Goal: Transaction & Acquisition: Purchase product/service

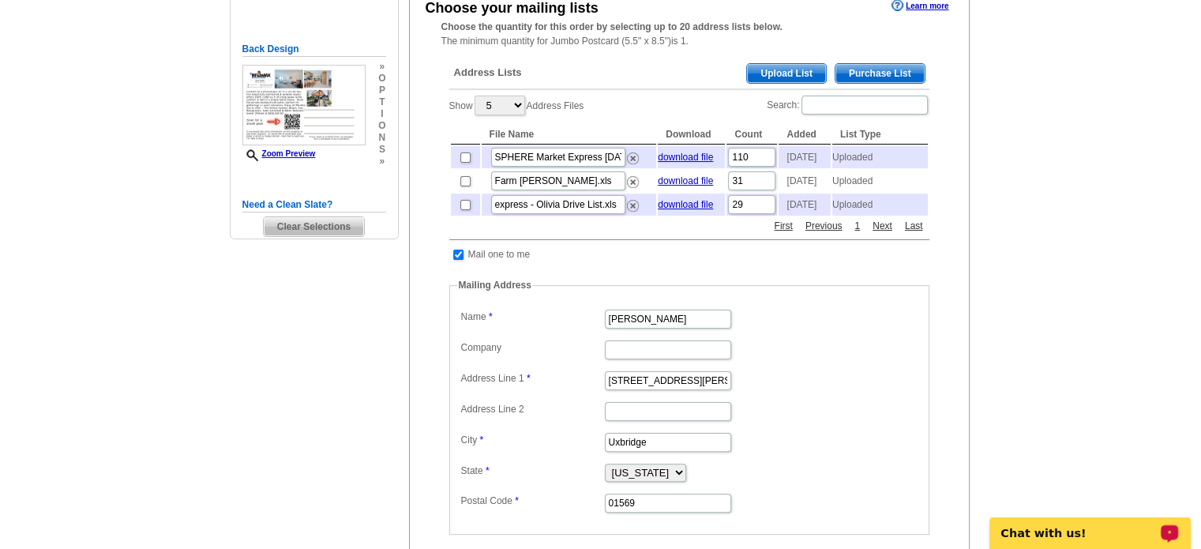
scroll to position [316, 0]
click at [693, 159] on link "download file" at bounding box center [685, 156] width 55 height 11
click at [566, 213] on input "express - Olivia Drive List.xls" at bounding box center [558, 203] width 134 height 19
click at [696, 209] on link "download file" at bounding box center [685, 203] width 55 height 11
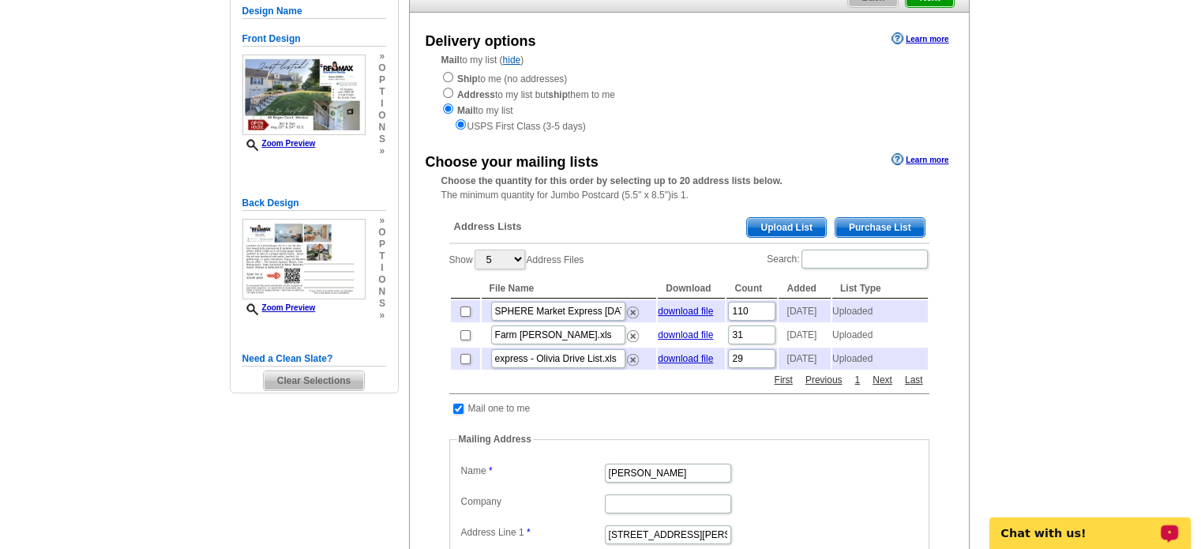
scroll to position [79, 0]
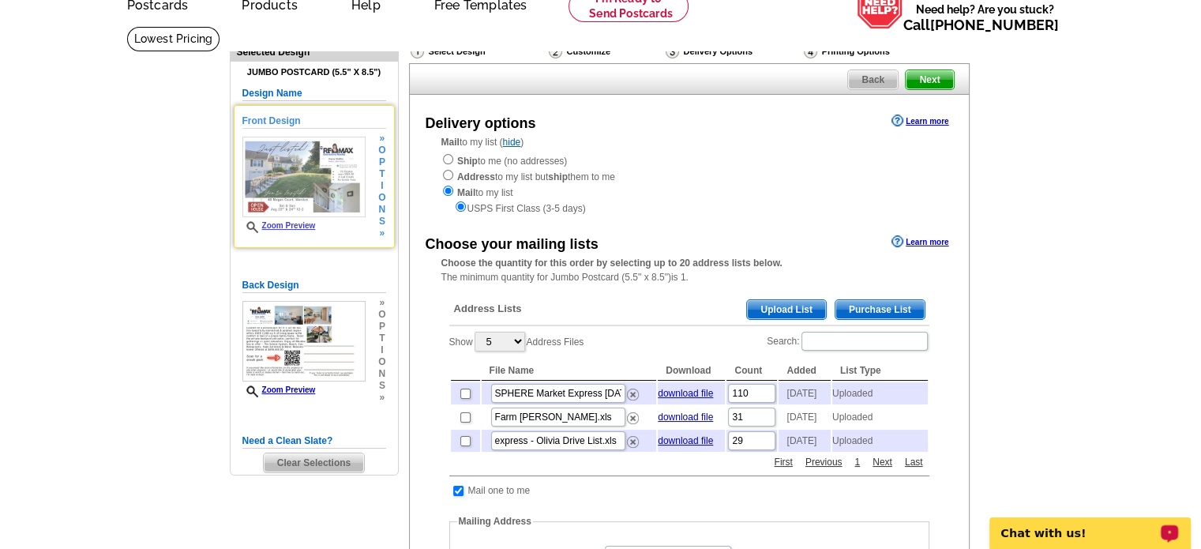
click at [306, 185] on img at bounding box center [303, 177] width 123 height 81
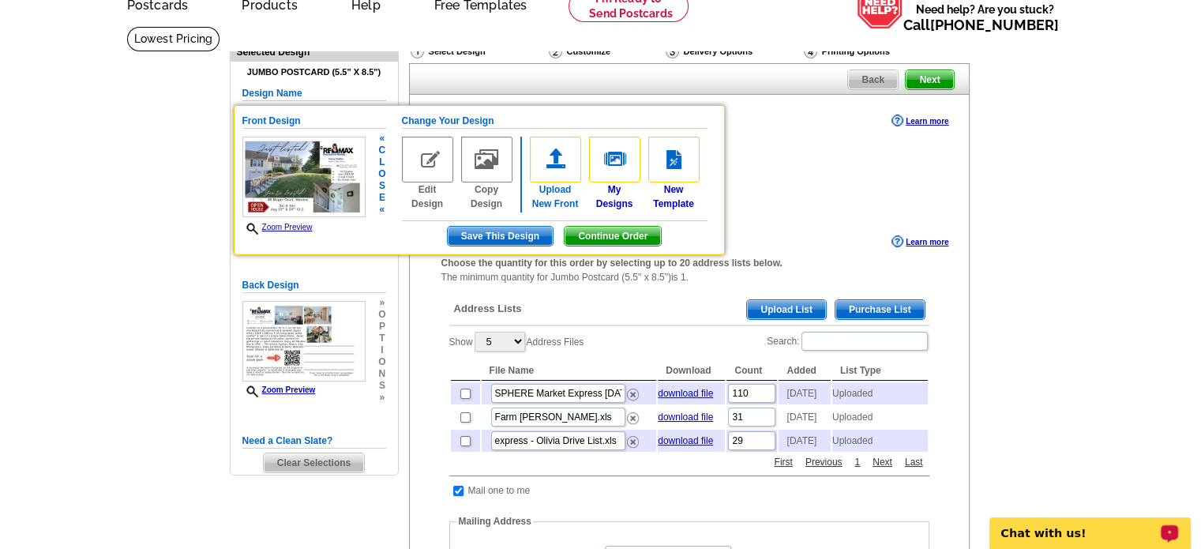
click at [562, 192] on link "Upload New Front" at bounding box center [555, 174] width 51 height 74
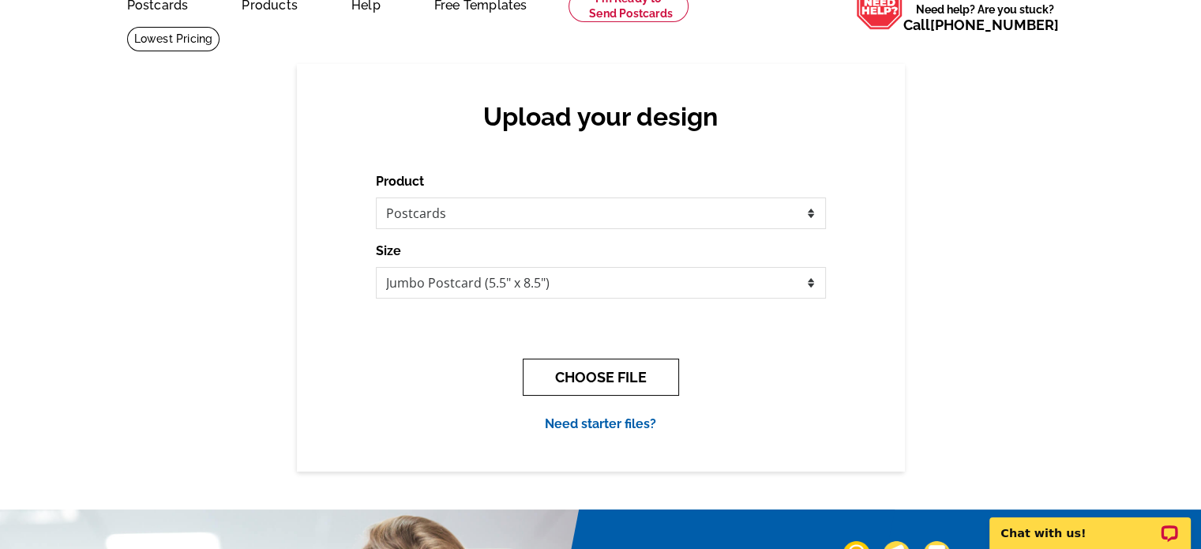
click at [625, 379] on button "CHOOSE FILE" at bounding box center [601, 376] width 156 height 37
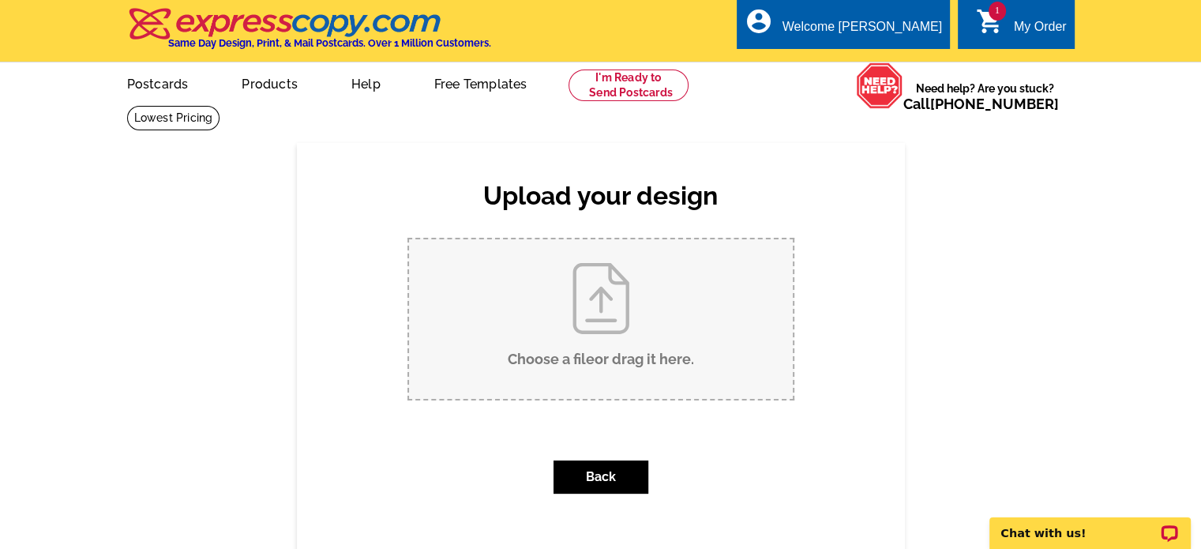
click at [631, 350] on input "Choose a file or drag it here ." at bounding box center [601, 319] width 384 height 160
type input "C:\fakepath\12-2.jpg"
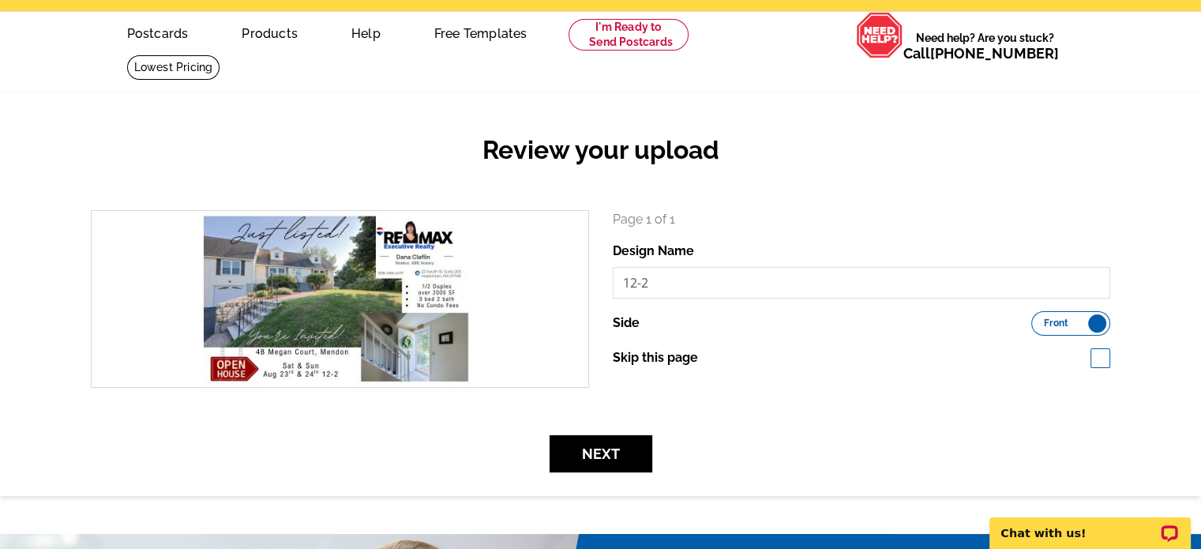
scroll to position [79, 0]
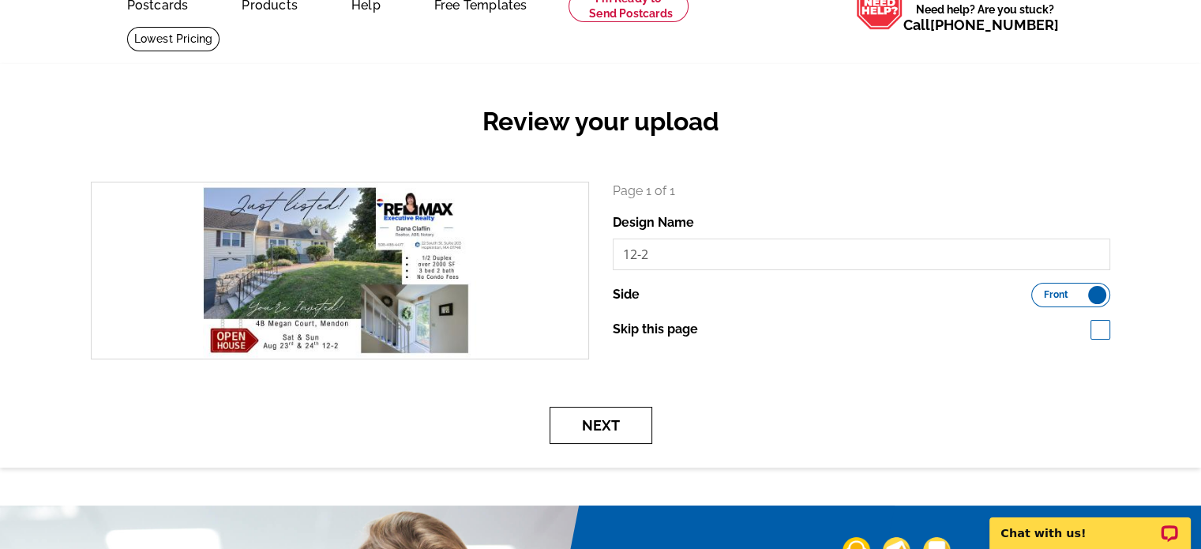
click at [587, 432] on button "Next" at bounding box center [601, 425] width 103 height 37
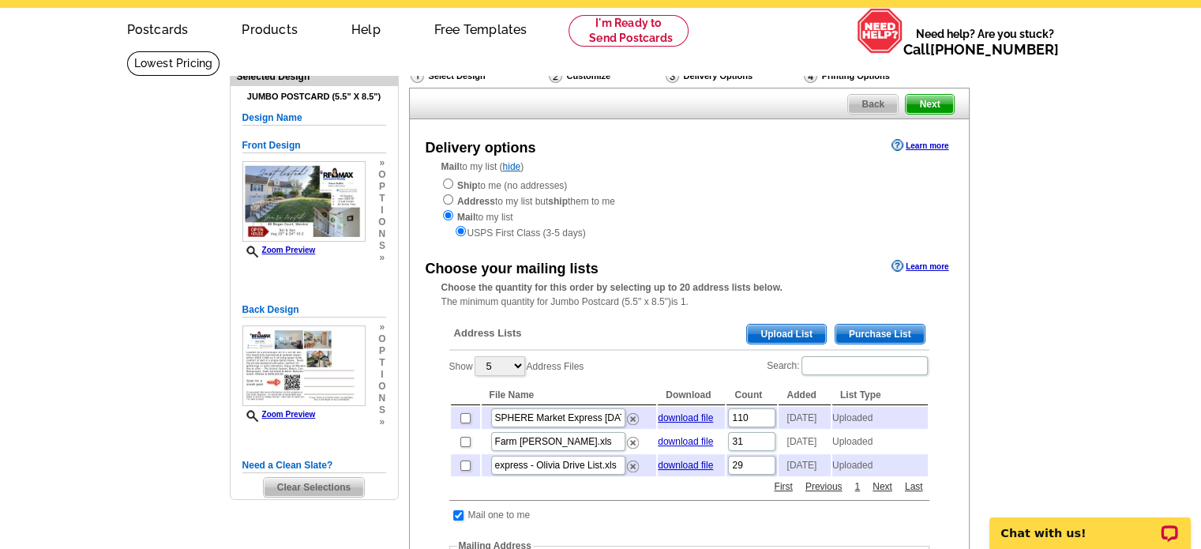
scroll to position [79, 0]
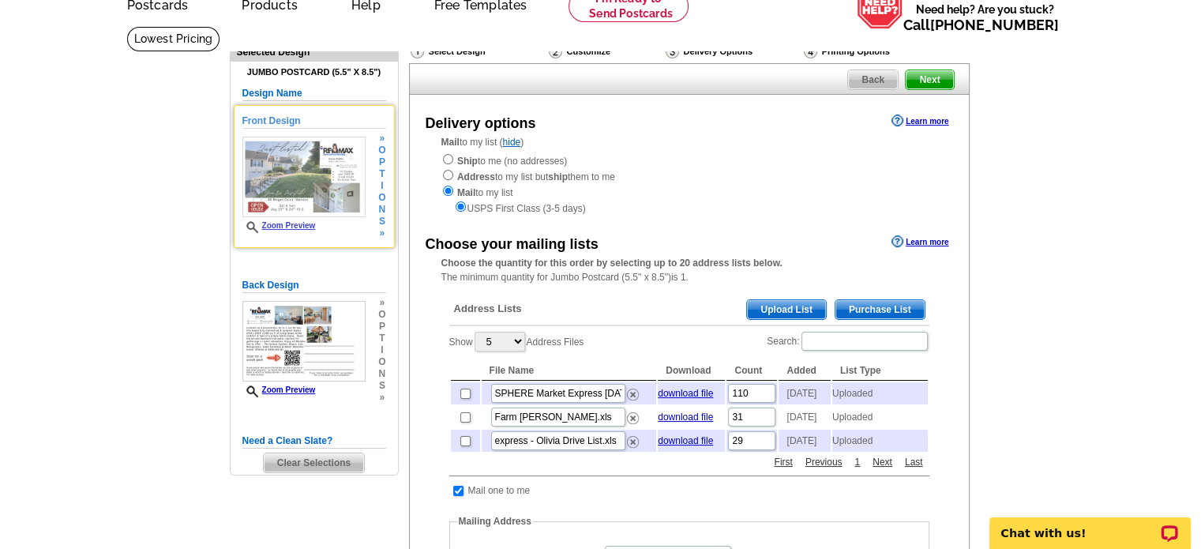
click at [320, 186] on img at bounding box center [303, 177] width 123 height 81
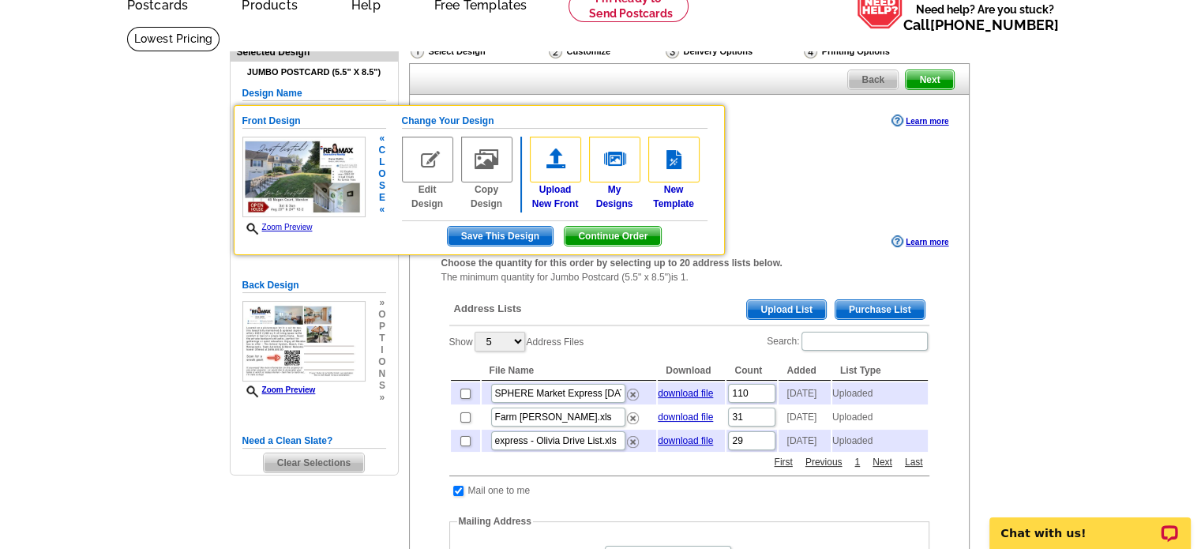
click at [584, 197] on div "Upload New Front My Designs New Template" at bounding box center [619, 174] width 178 height 74
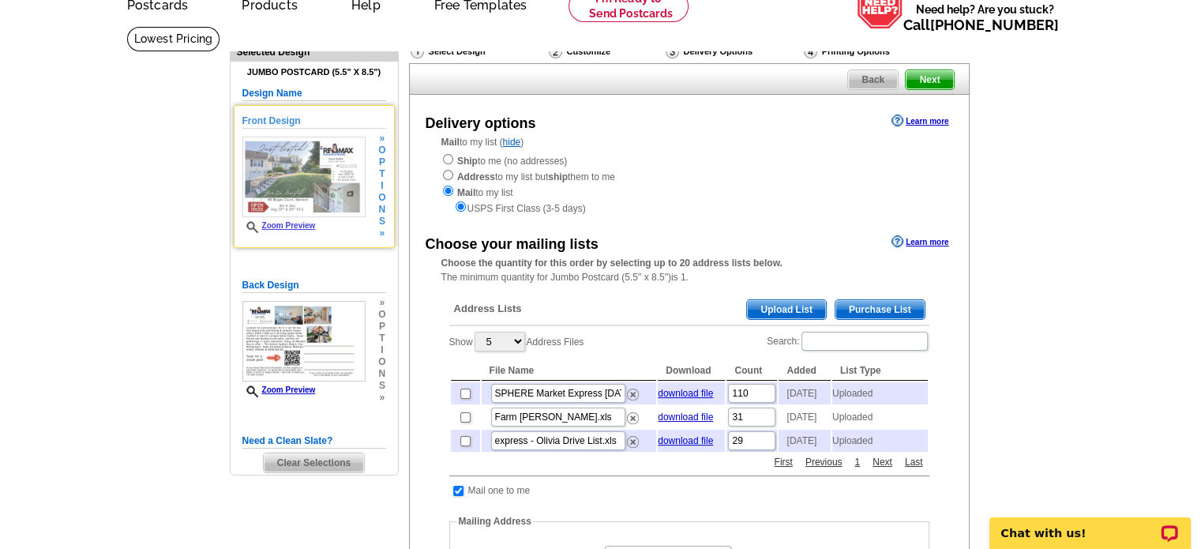
click at [316, 180] on img at bounding box center [303, 177] width 123 height 81
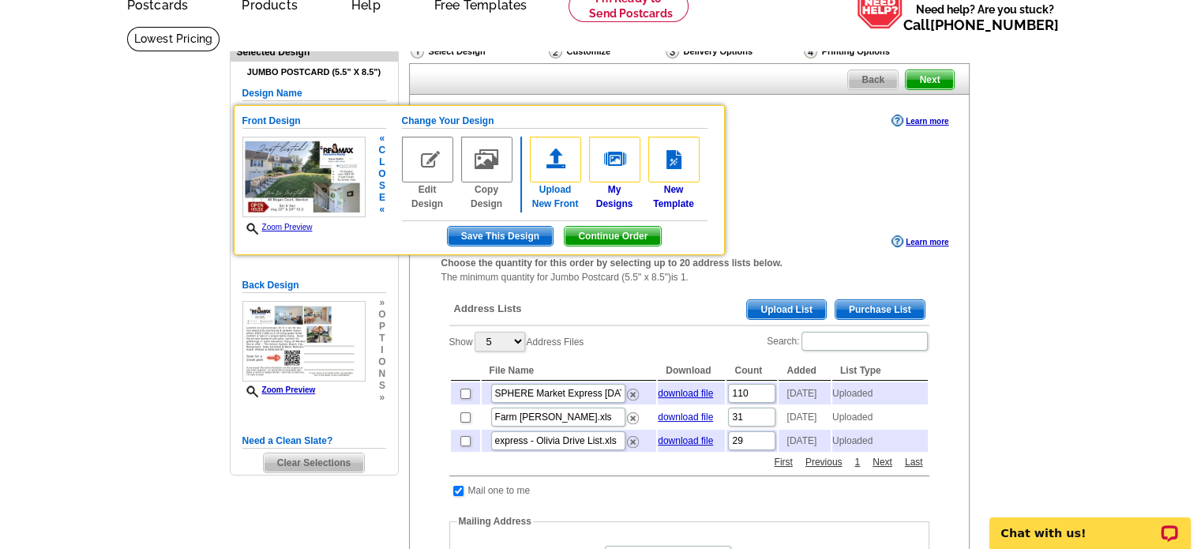
click at [550, 201] on link "Upload New Front" at bounding box center [555, 174] width 51 height 74
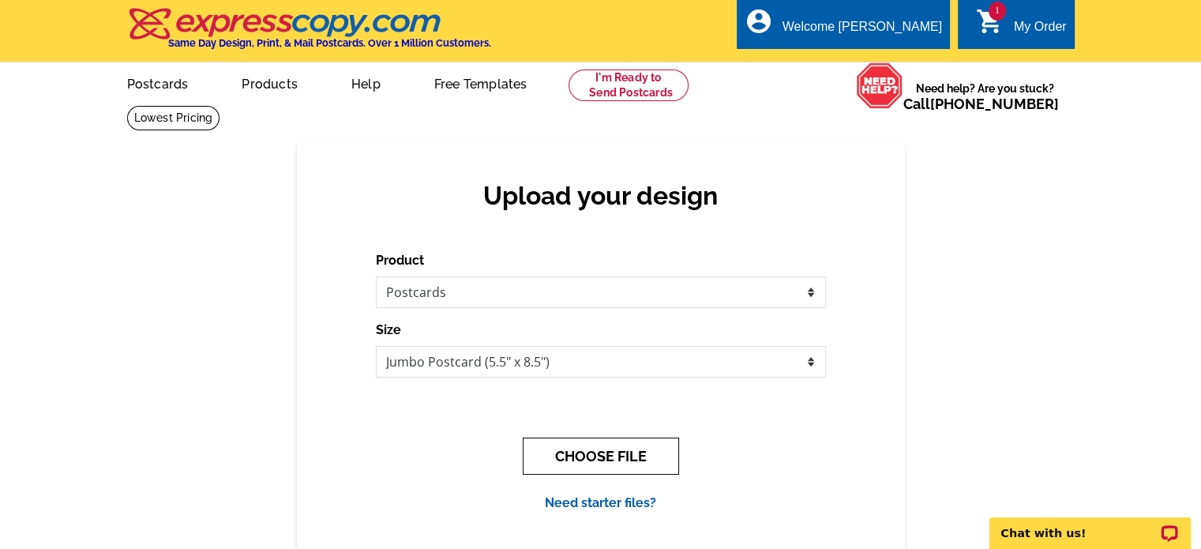
click at [569, 467] on button "CHOOSE FILE" at bounding box center [601, 455] width 156 height 37
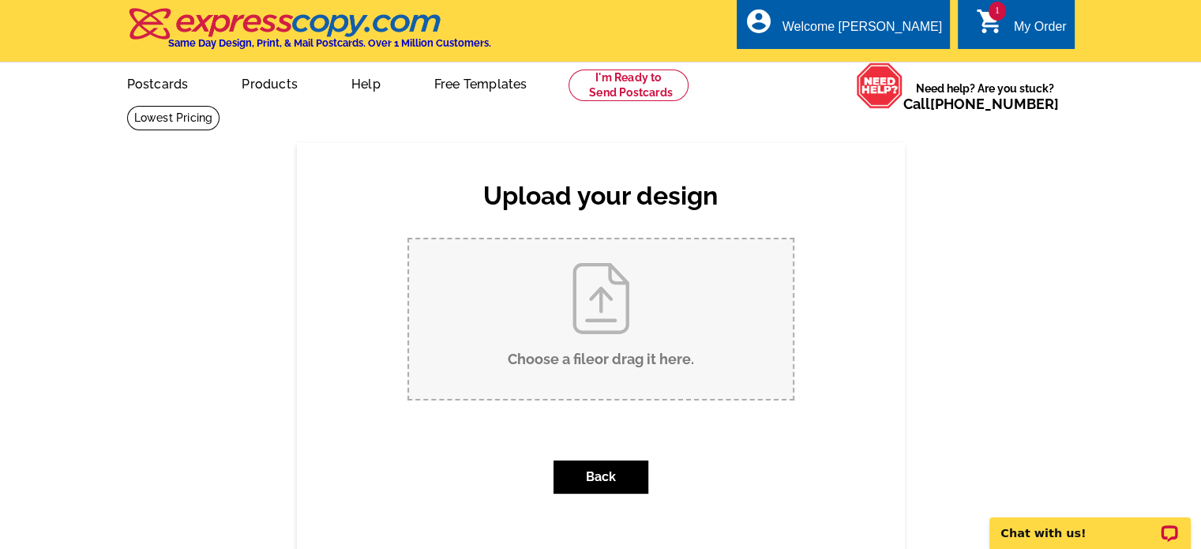
click at [558, 364] on input "Choose a file or drag it here ." at bounding box center [601, 319] width 384 height 160
type input "C:\fakepath\1.jpg"
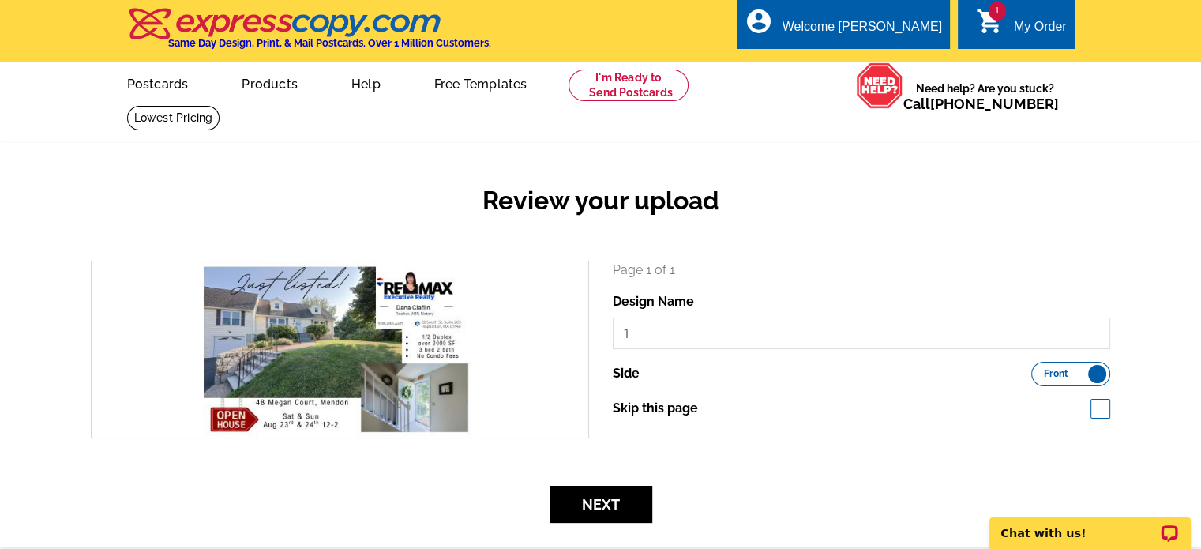
click at [1058, 28] on div "My Order" at bounding box center [1040, 31] width 53 height 22
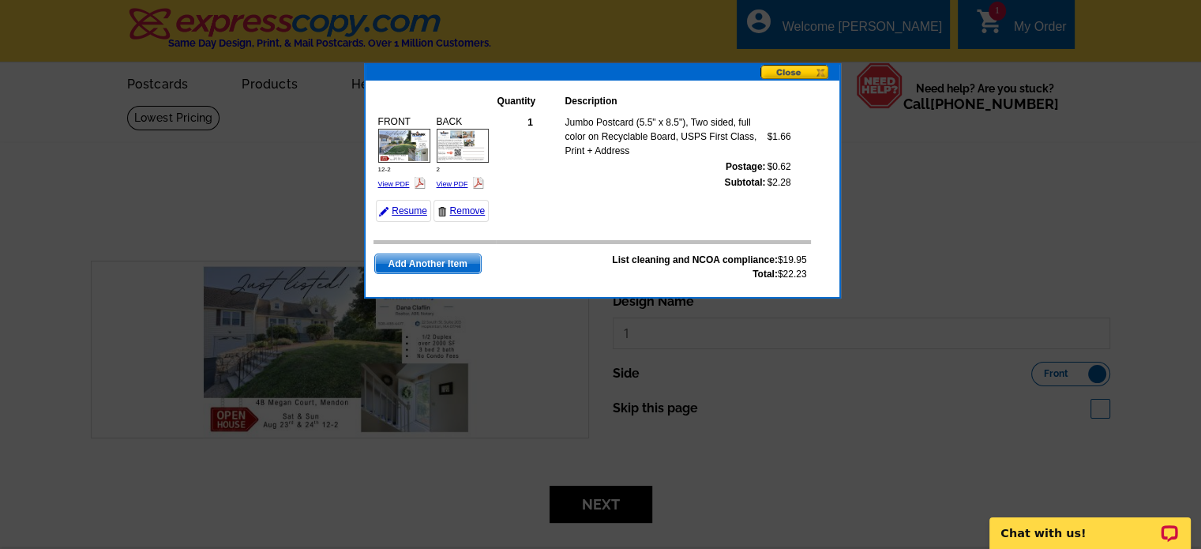
click at [790, 71] on button at bounding box center [799, 73] width 79 height 17
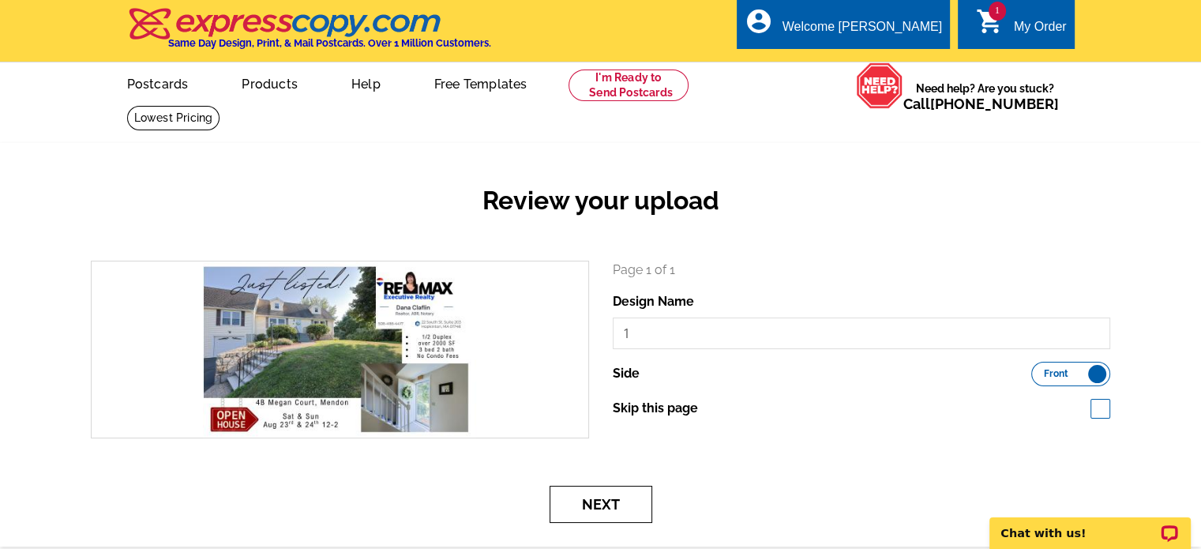
click at [605, 505] on button "Next" at bounding box center [601, 504] width 103 height 37
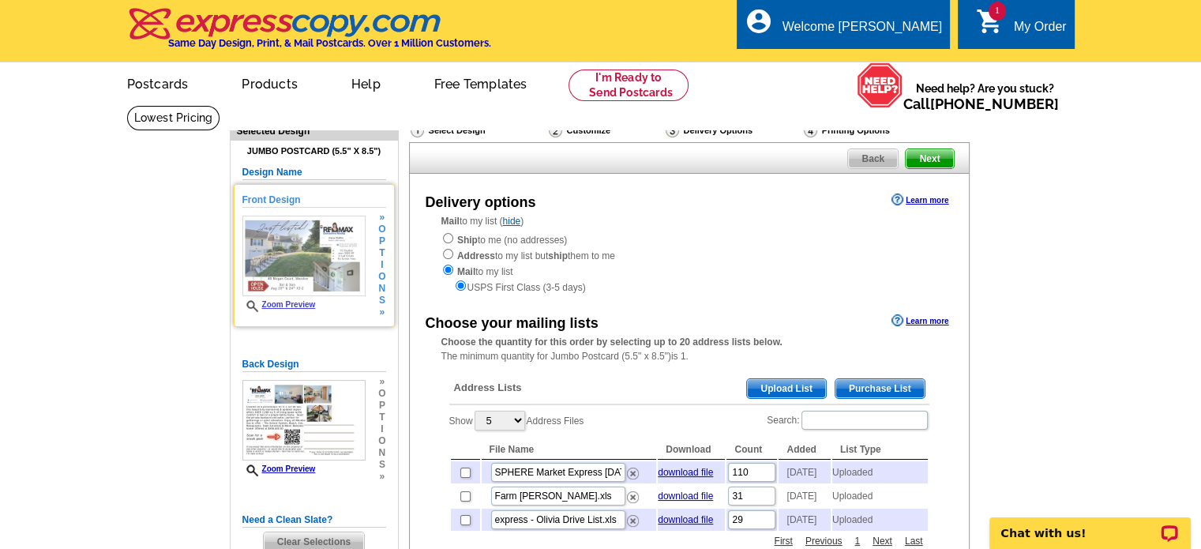
click at [311, 279] on img at bounding box center [303, 256] width 123 height 81
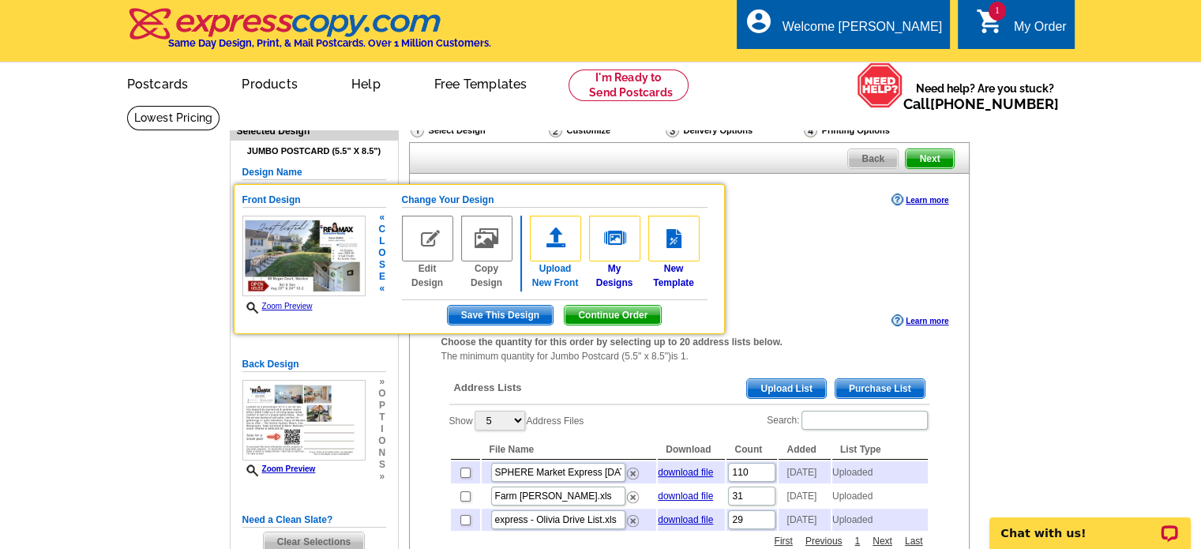
click at [540, 273] on link "Upload New Front" at bounding box center [555, 253] width 51 height 74
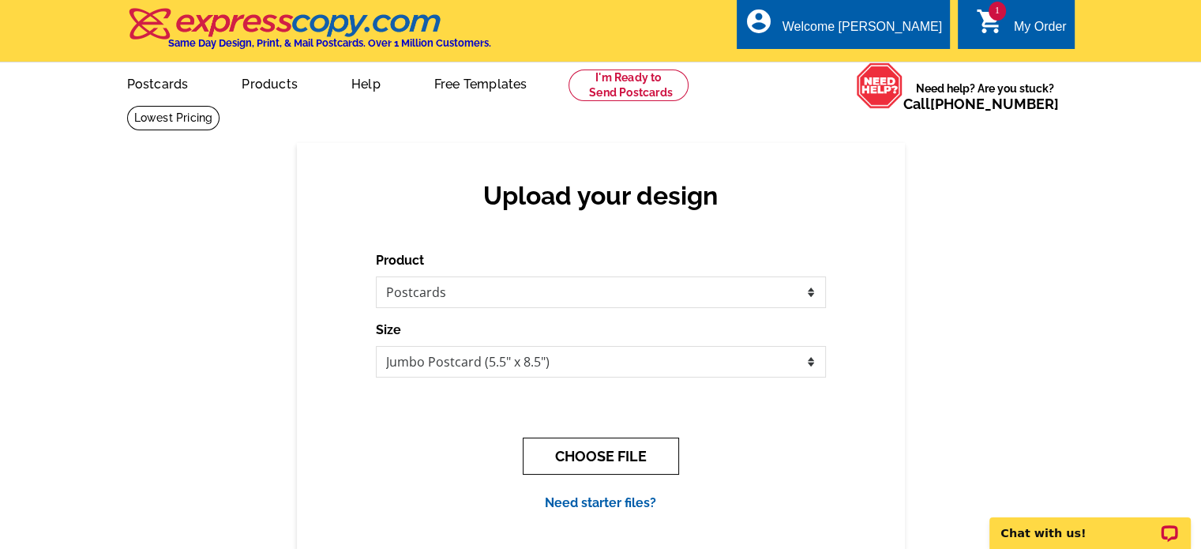
click at [587, 445] on button "CHOOSE FILE" at bounding box center [601, 455] width 156 height 37
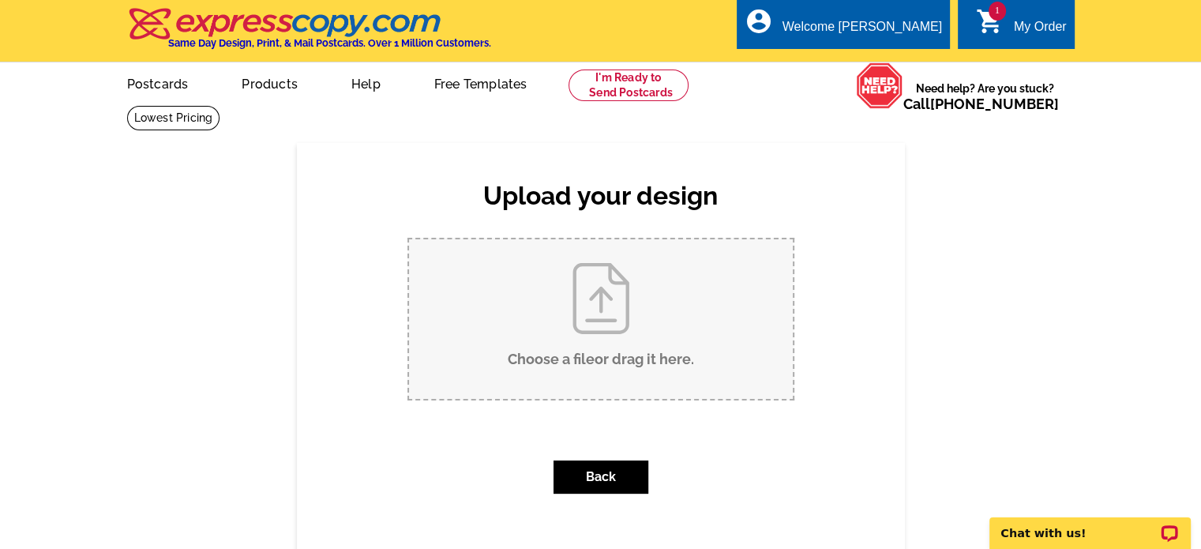
click at [616, 332] on input "Choose a file or drag it here ." at bounding box center [601, 319] width 384 height 160
type input "C:\fakepath\1 new.jpg"
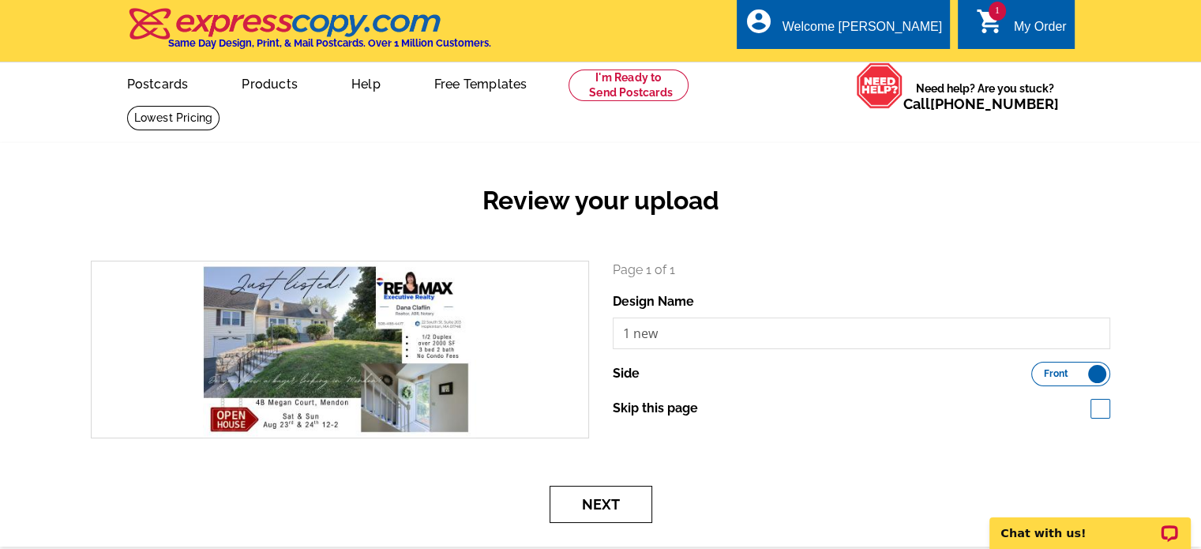
click at [630, 505] on button "Next" at bounding box center [601, 504] width 103 height 37
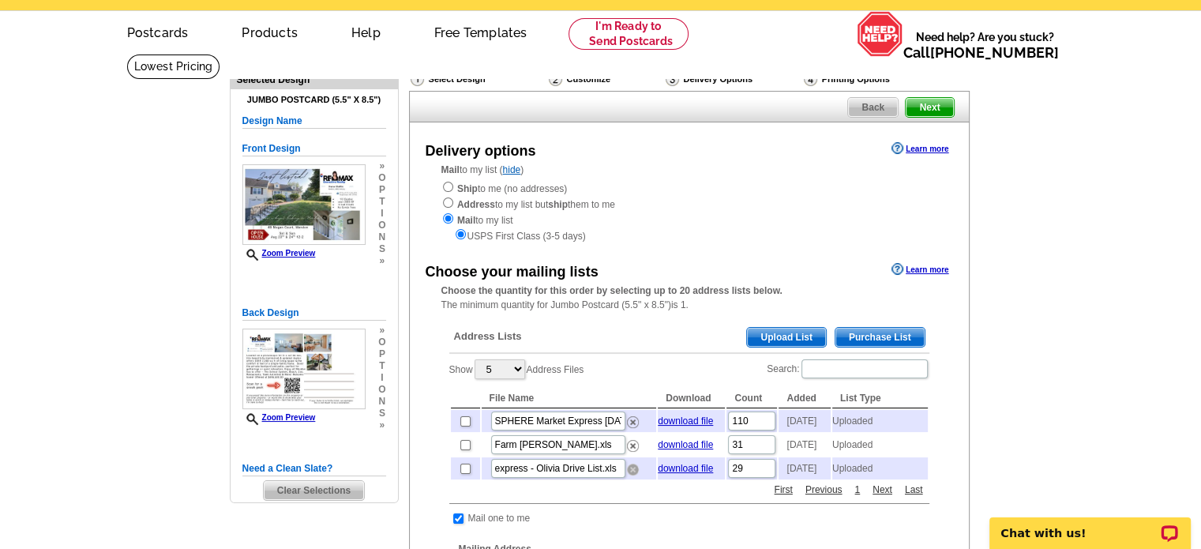
scroll to position [79, 0]
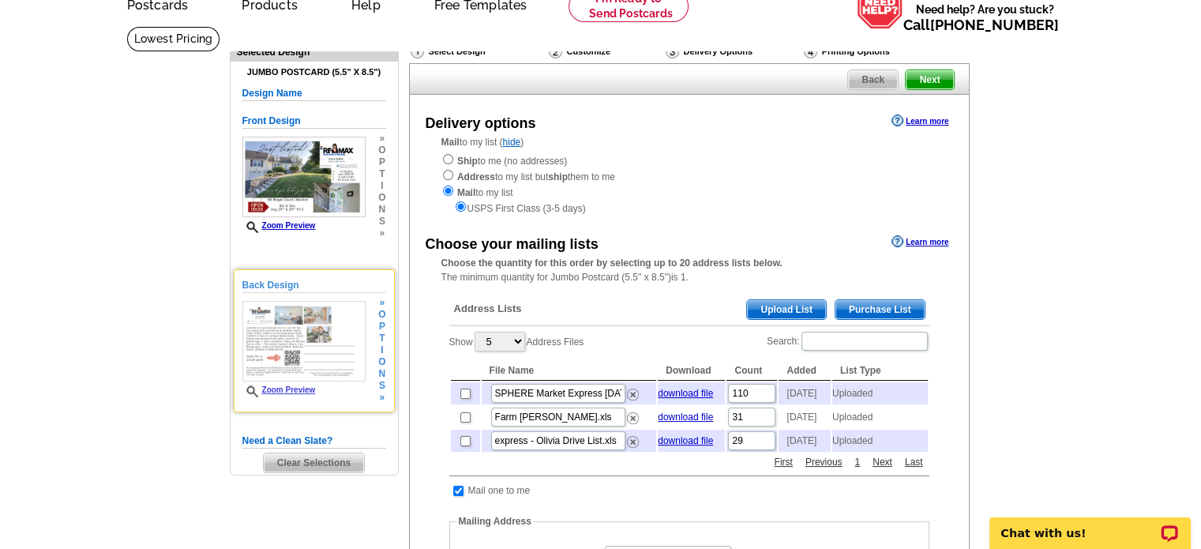
click at [272, 364] on img at bounding box center [303, 341] width 123 height 81
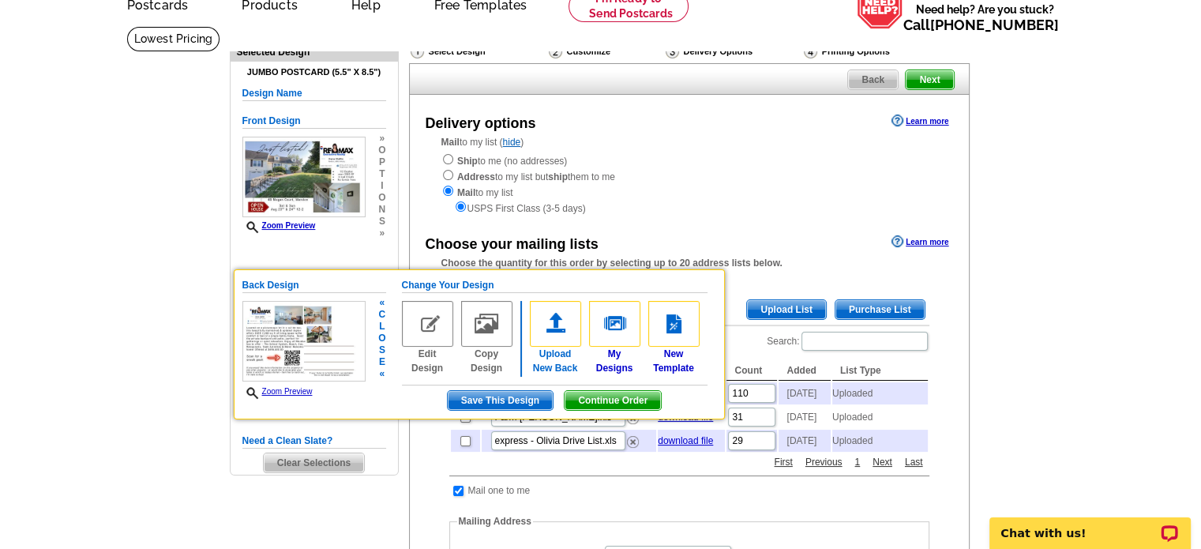
click at [543, 347] on link "Upload New Back" at bounding box center [555, 338] width 51 height 74
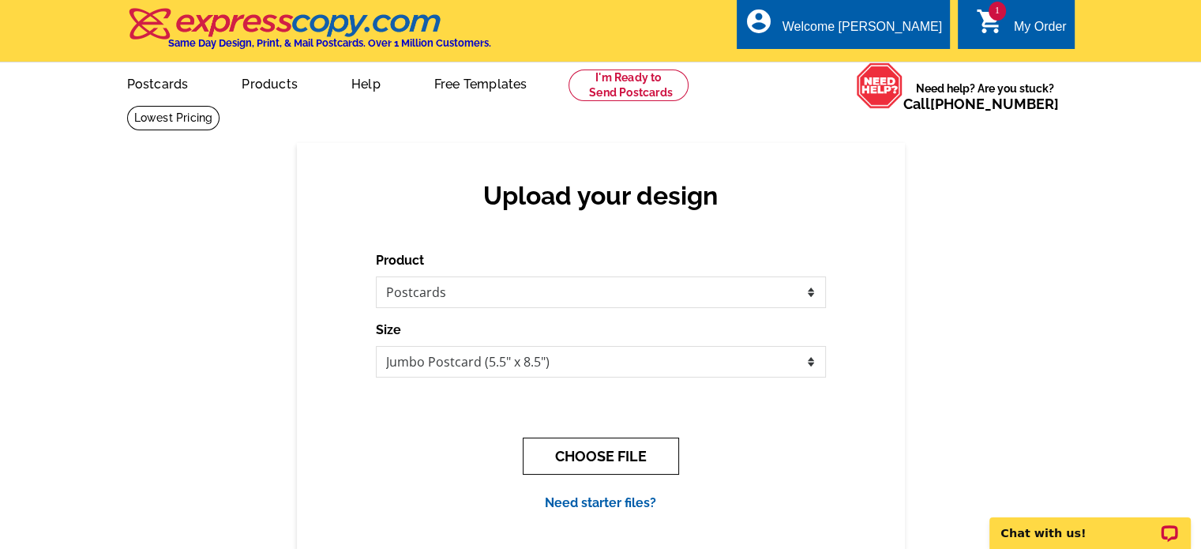
click at [549, 444] on button "CHOOSE FILE" at bounding box center [601, 455] width 156 height 37
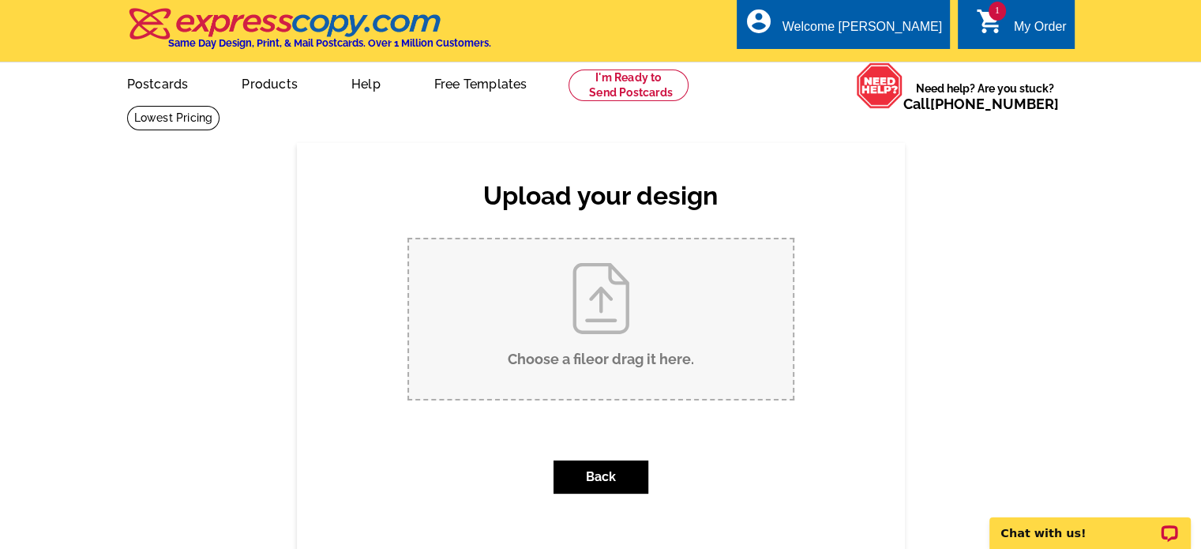
click at [568, 378] on input "Choose a file or drag it here ." at bounding box center [601, 319] width 384 height 160
type input "C:\fakepath\2 new.jpg"
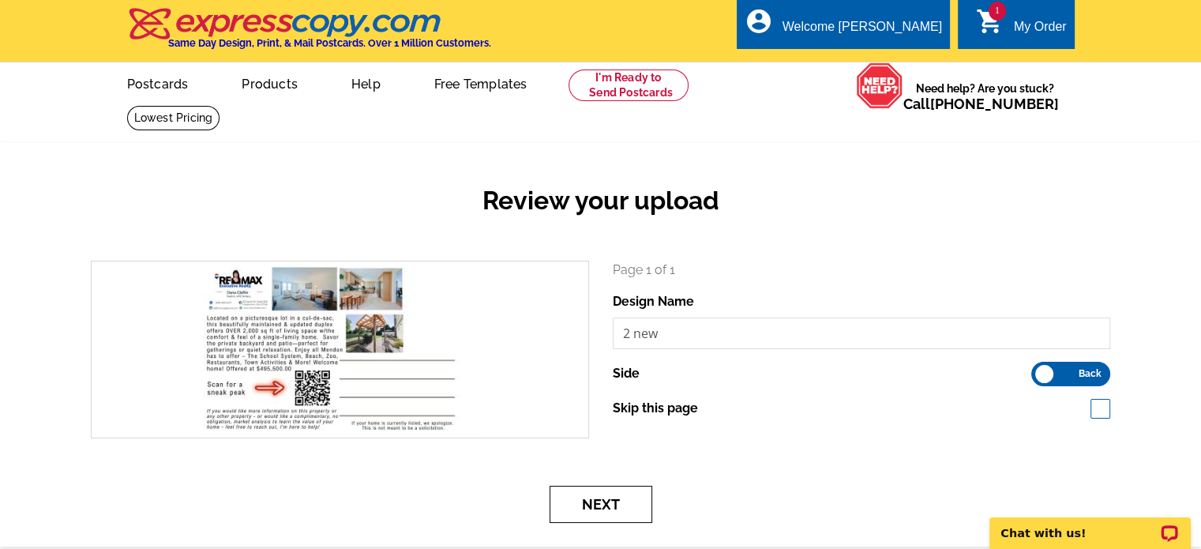
click at [577, 505] on button "Next" at bounding box center [601, 504] width 103 height 37
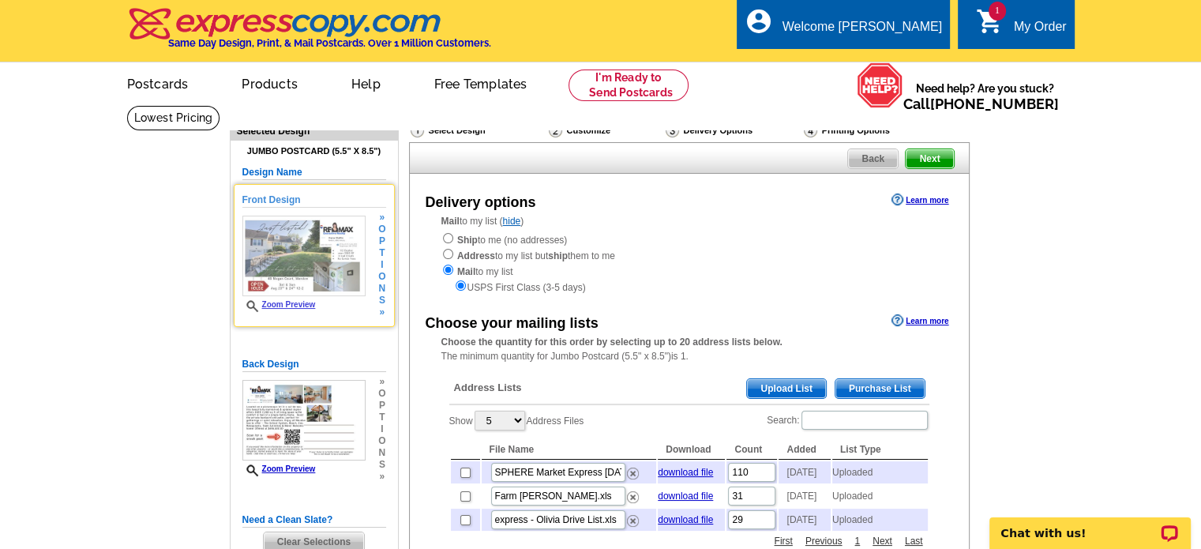
click at [310, 306] on link "Zoom Preview" at bounding box center [278, 304] width 73 height 9
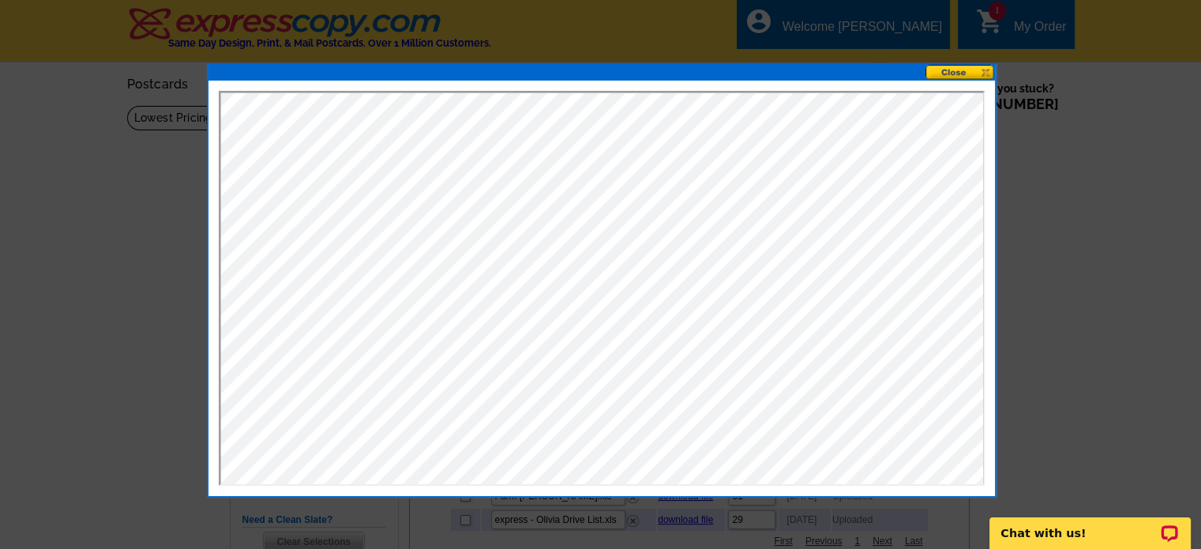
click at [969, 73] on button at bounding box center [959, 72] width 69 height 15
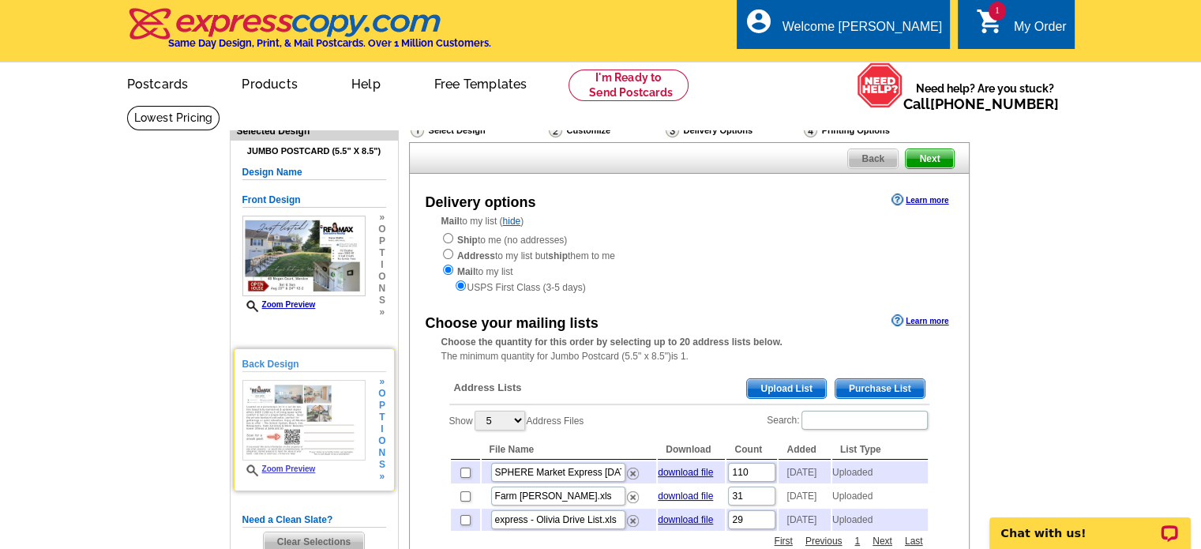
click at [284, 472] on link "Zoom Preview" at bounding box center [278, 468] width 73 height 9
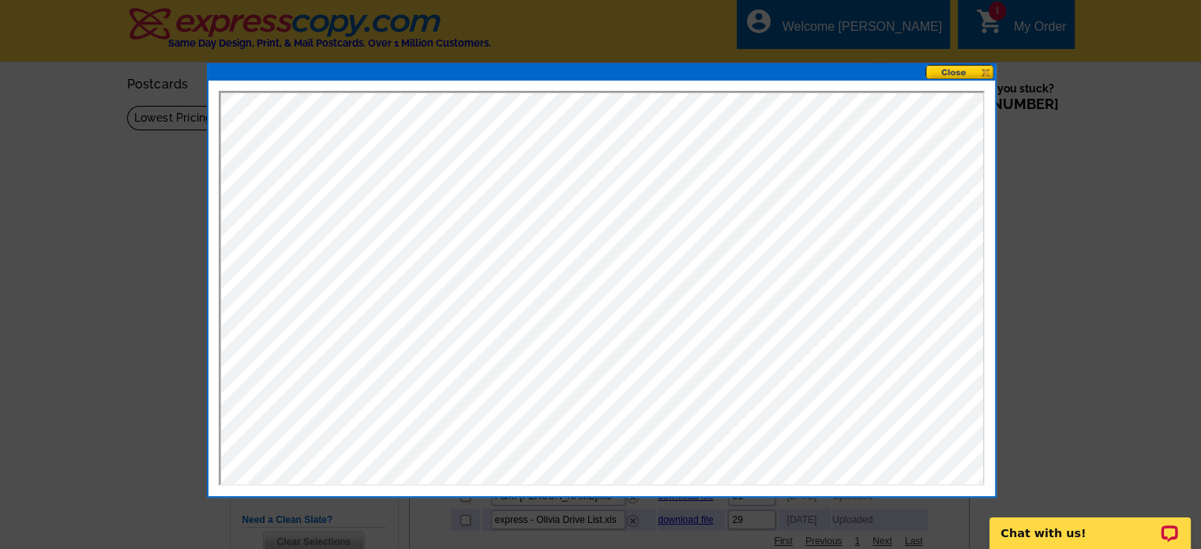
click at [985, 74] on button at bounding box center [959, 72] width 69 height 15
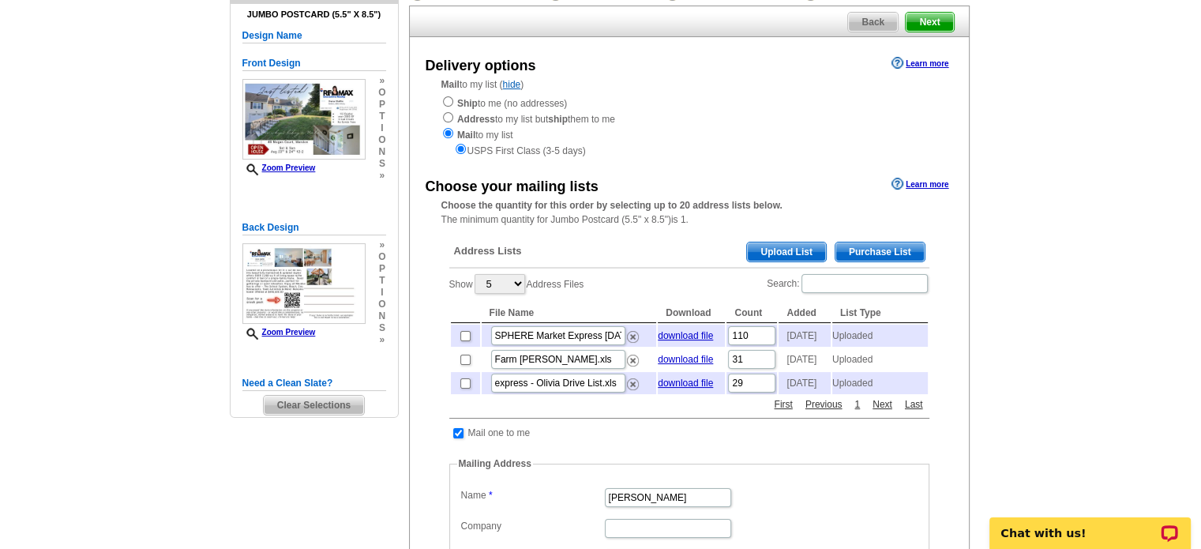
scroll to position [158, 0]
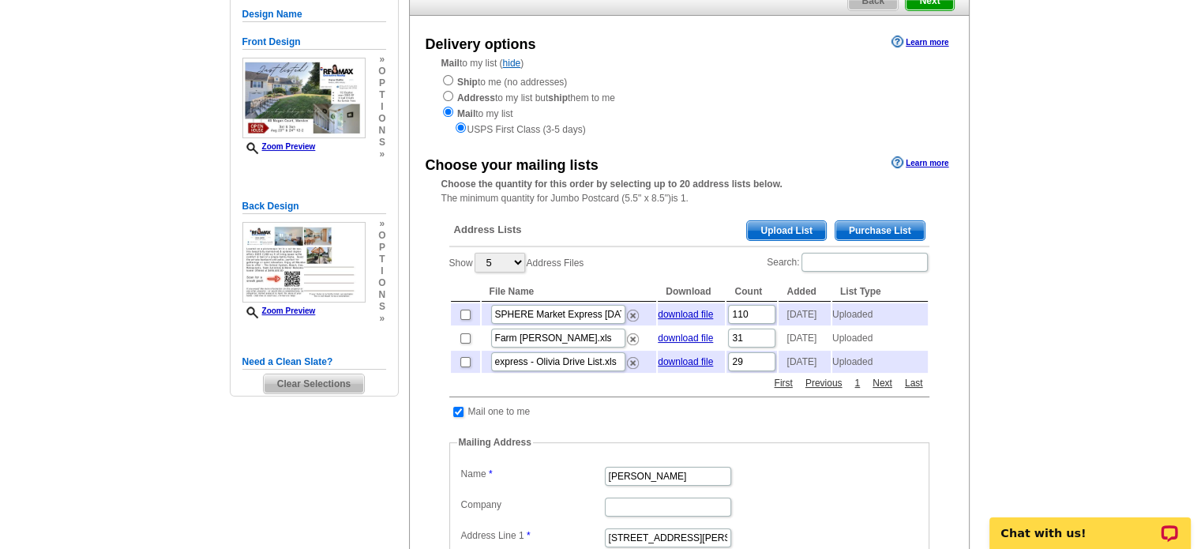
click at [805, 235] on span "Upload List" at bounding box center [786, 230] width 78 height 19
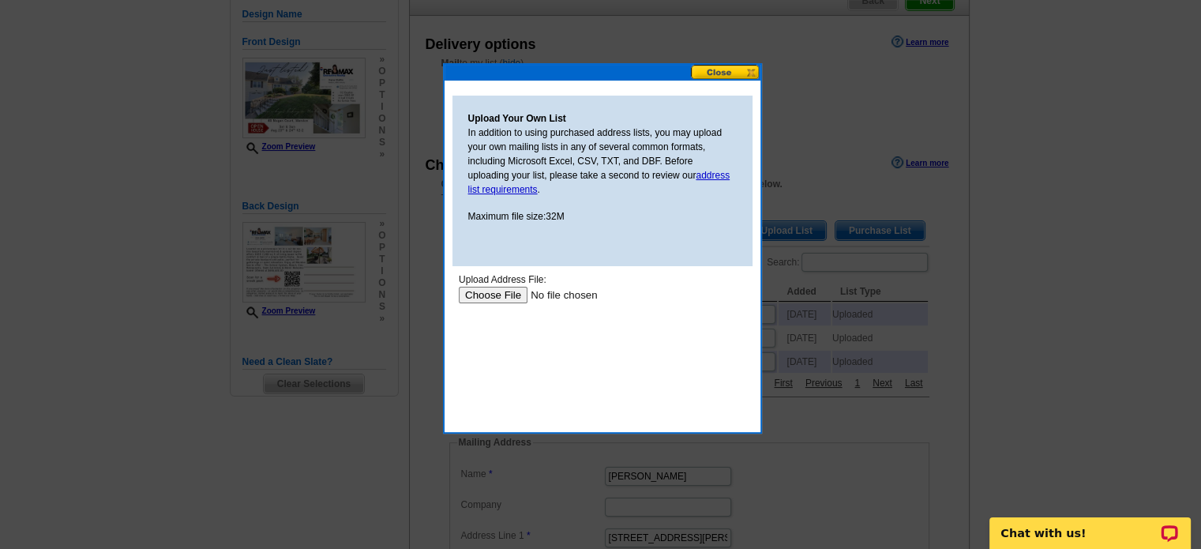
scroll to position [0, 0]
click at [490, 294] on input "file" at bounding box center [558, 295] width 200 height 17
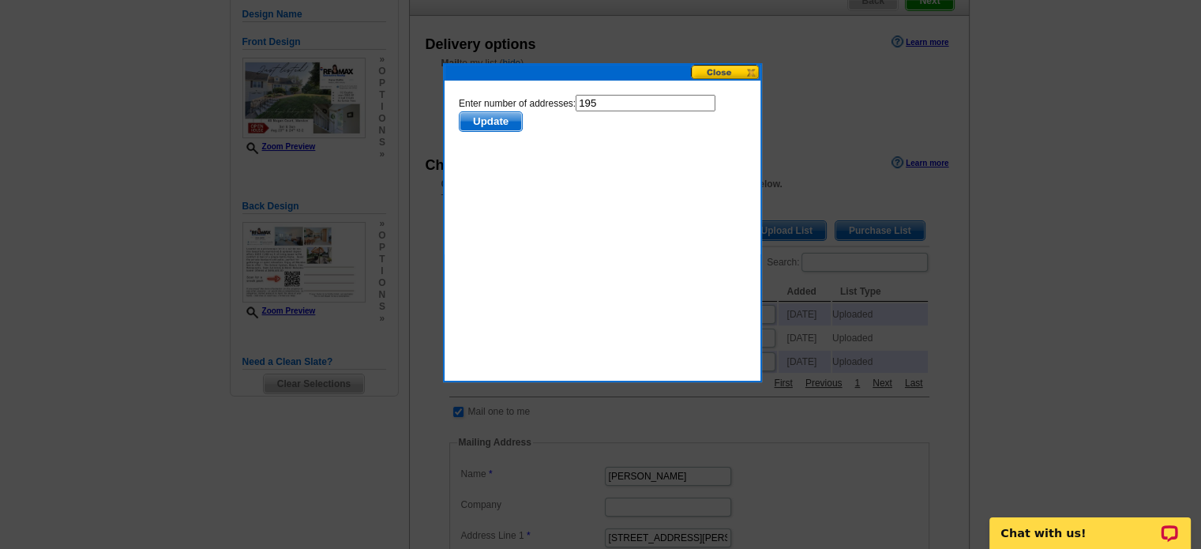
click at [508, 128] on span "Update" at bounding box center [490, 121] width 62 height 19
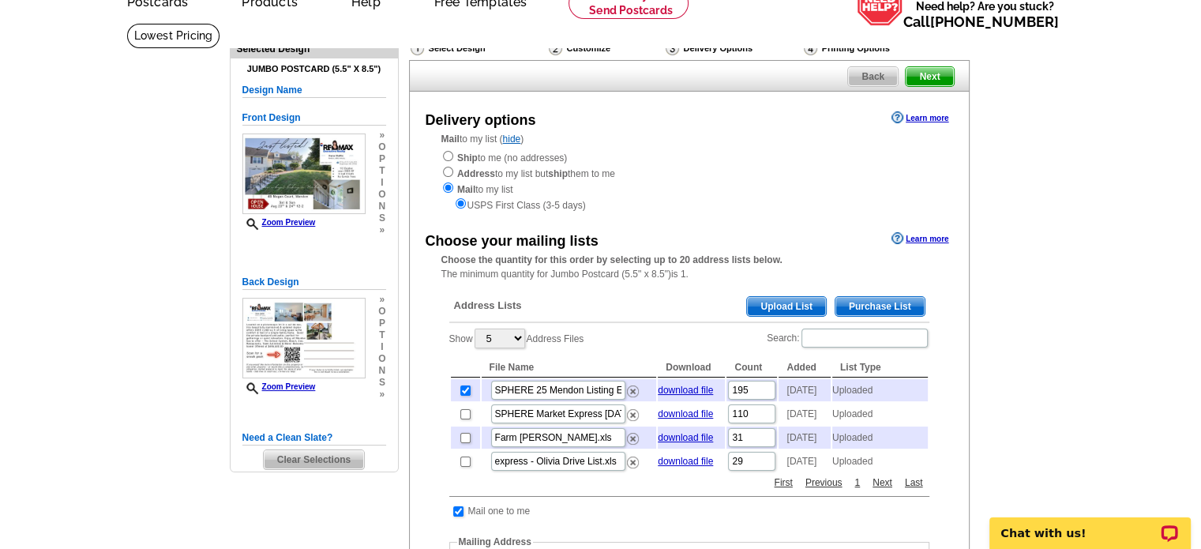
scroll to position [79, 0]
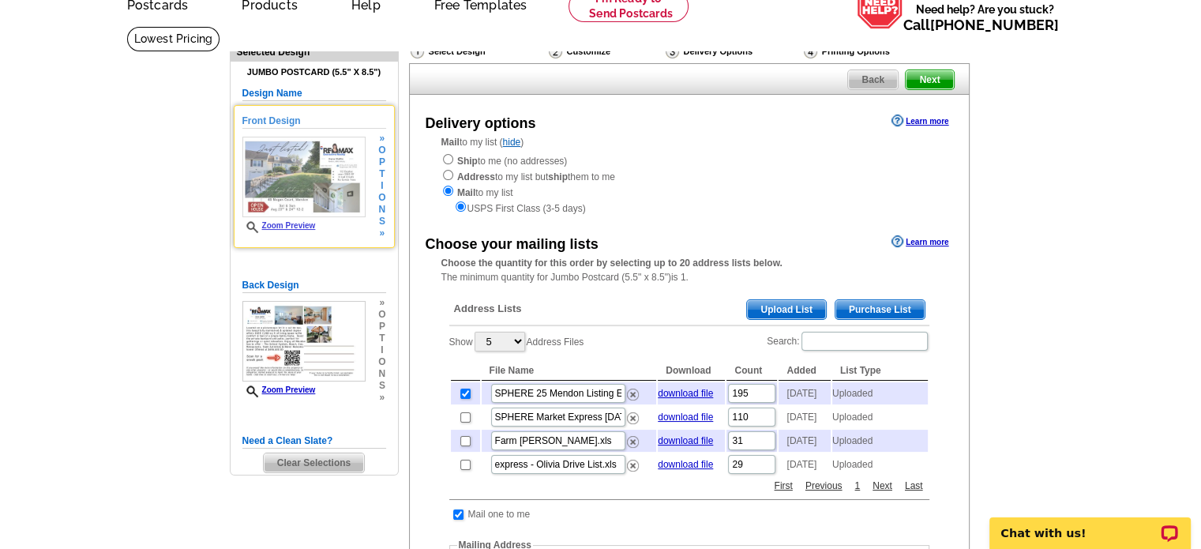
click at [272, 226] on link "Zoom Preview" at bounding box center [278, 225] width 73 height 9
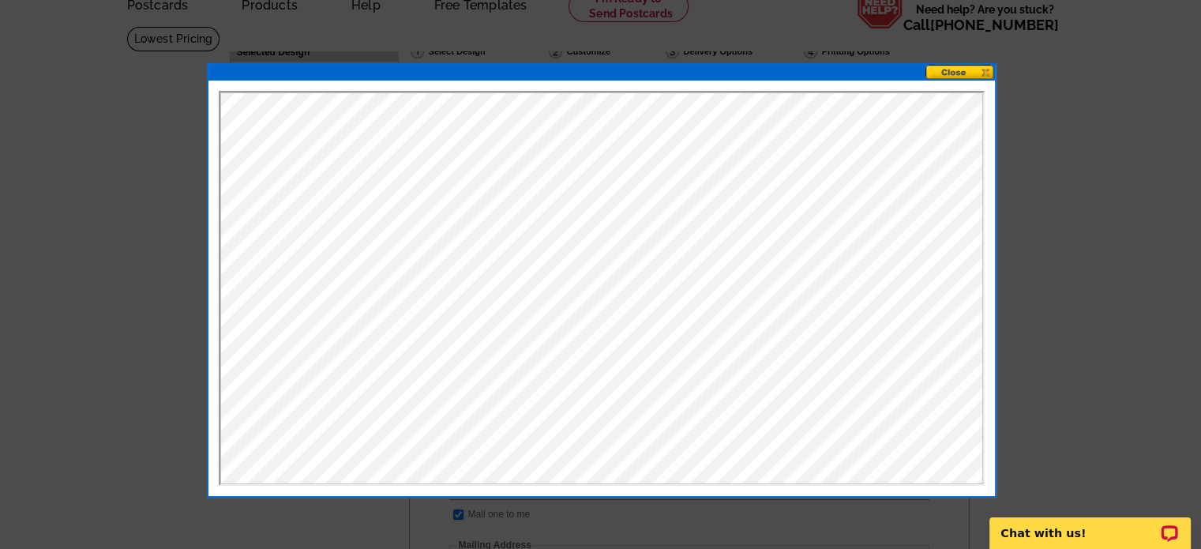
scroll to position [0, 0]
click at [963, 76] on button at bounding box center [959, 72] width 69 height 15
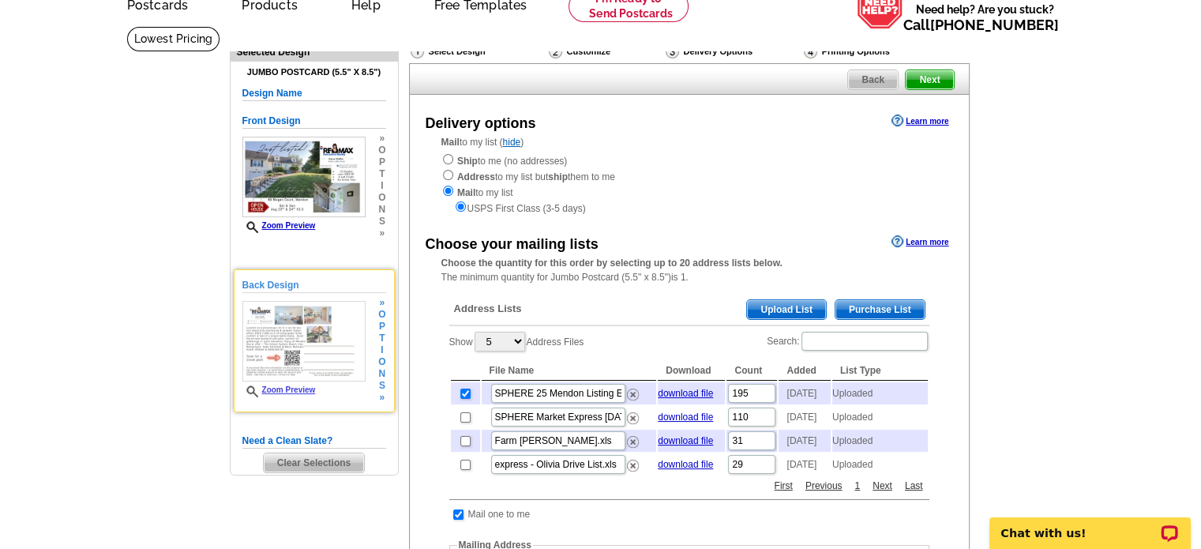
click at [294, 386] on link "Zoom Preview" at bounding box center [278, 389] width 73 height 9
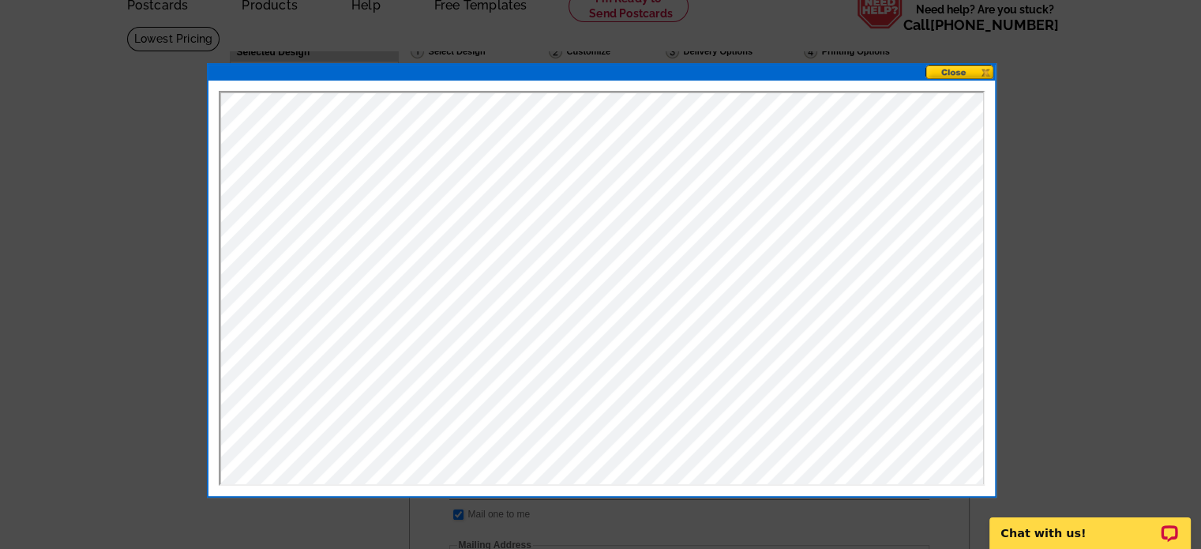
click at [990, 66] on button at bounding box center [959, 72] width 69 height 15
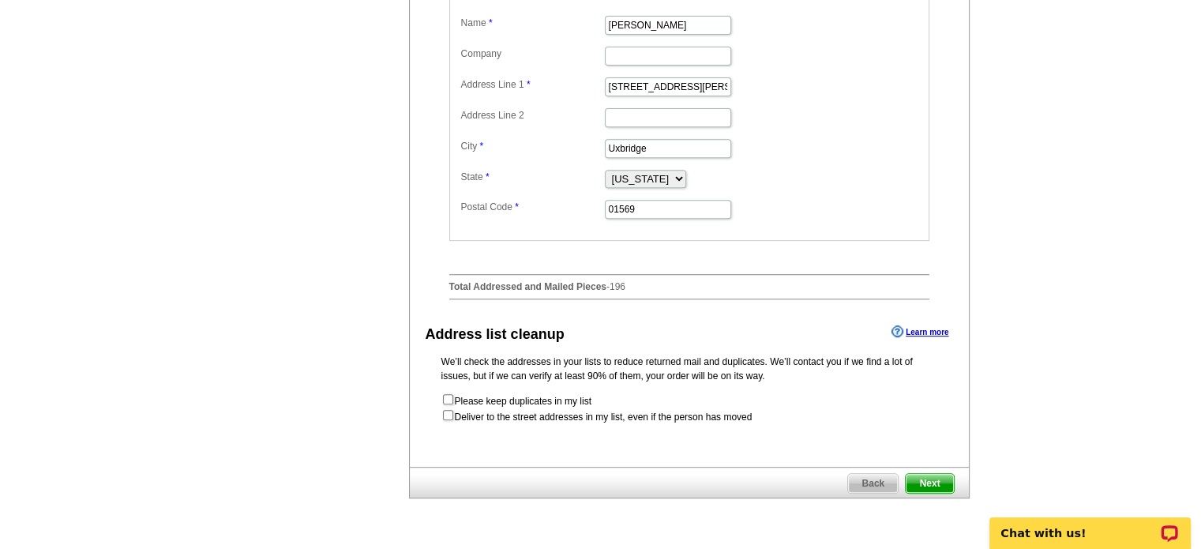
scroll to position [790, 0]
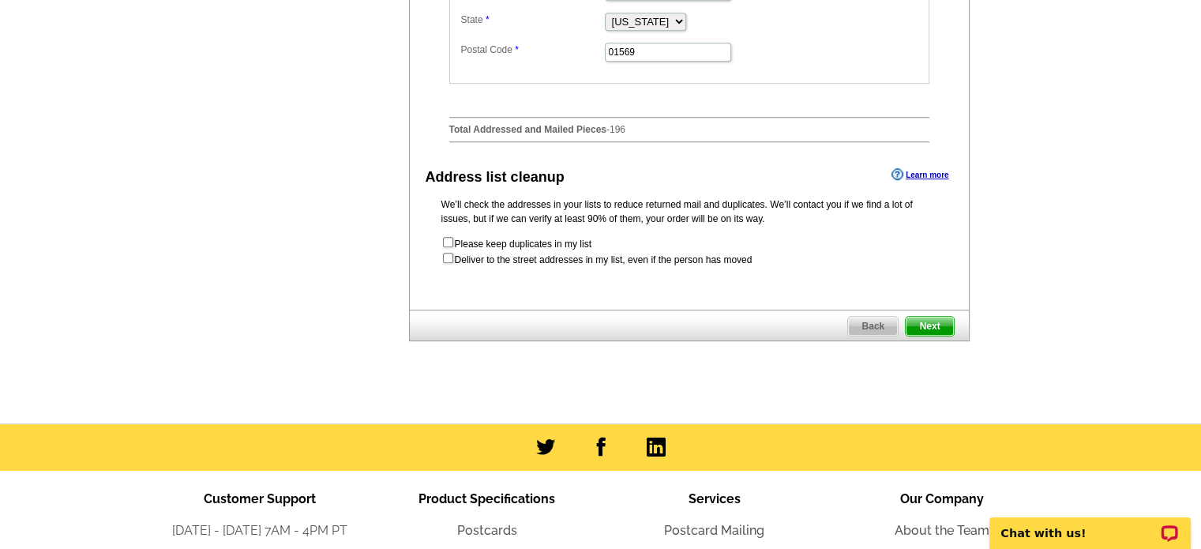
click at [926, 336] on span "Next" at bounding box center [929, 326] width 47 height 19
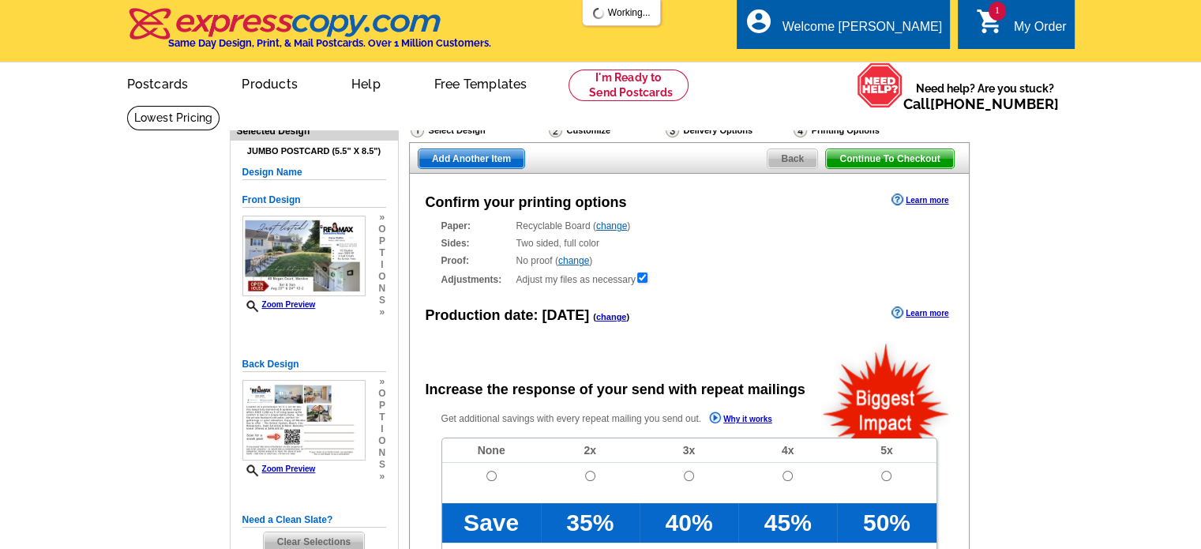
radio input "false"
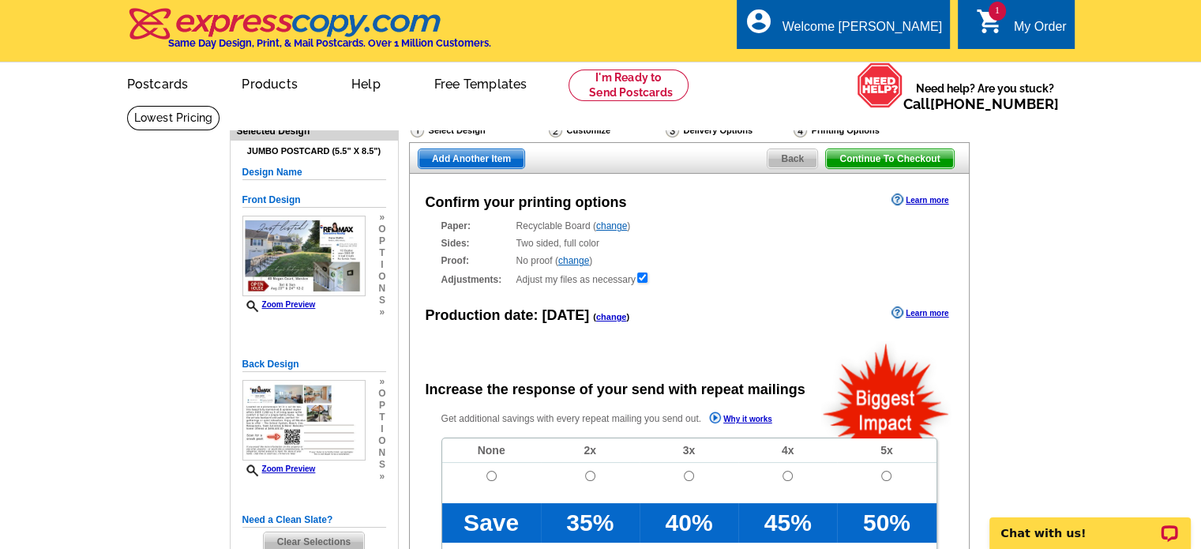
click at [935, 201] on link "Learn more" at bounding box center [920, 199] width 57 height 13
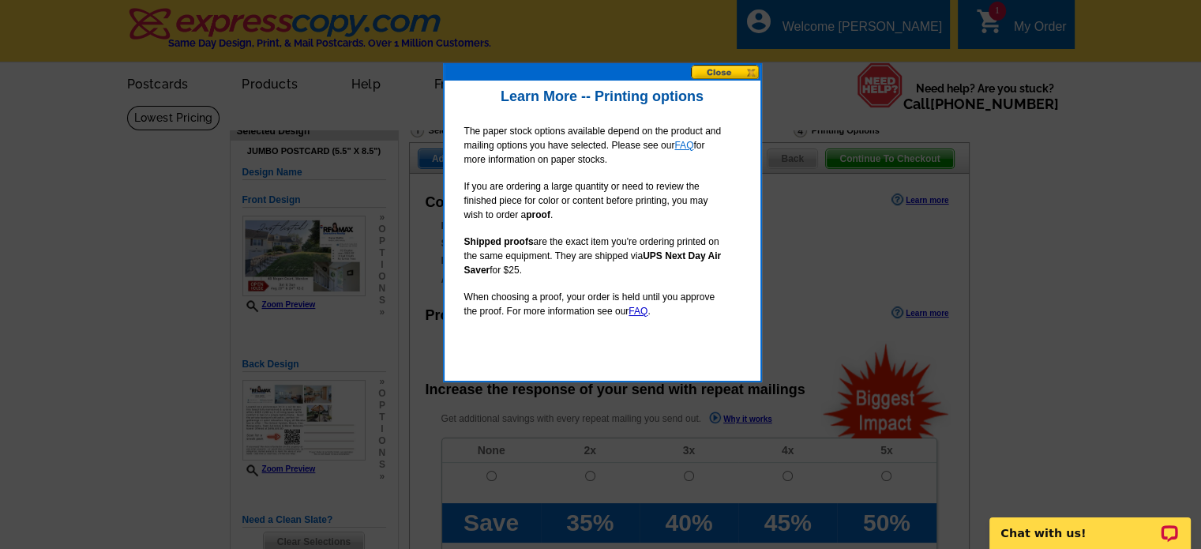
click at [689, 146] on link "FAQ" at bounding box center [683, 145] width 19 height 11
click at [722, 75] on button at bounding box center [725, 72] width 69 height 15
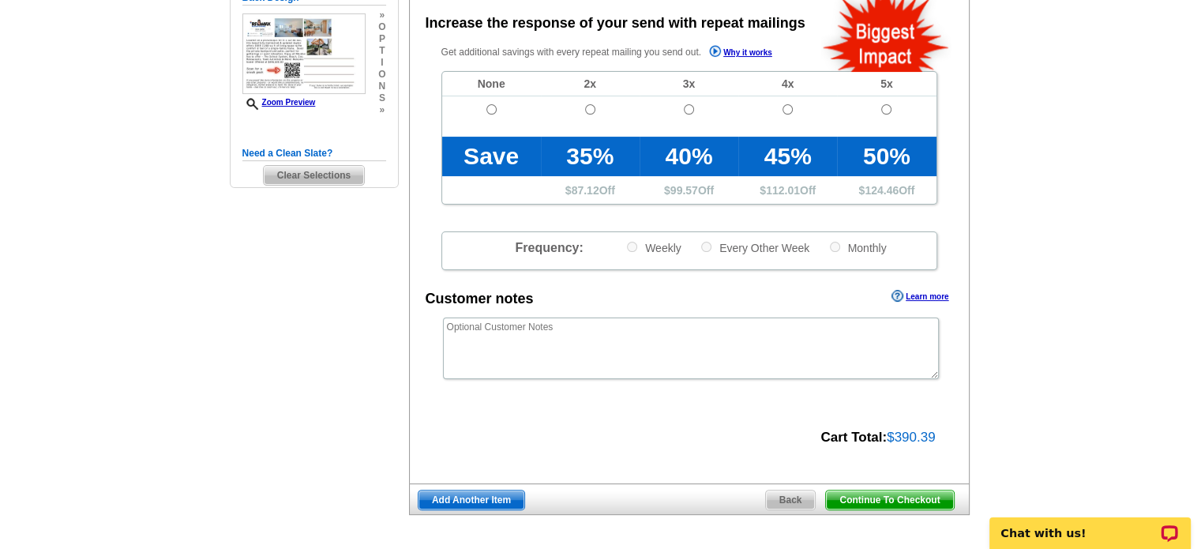
scroll to position [553, 0]
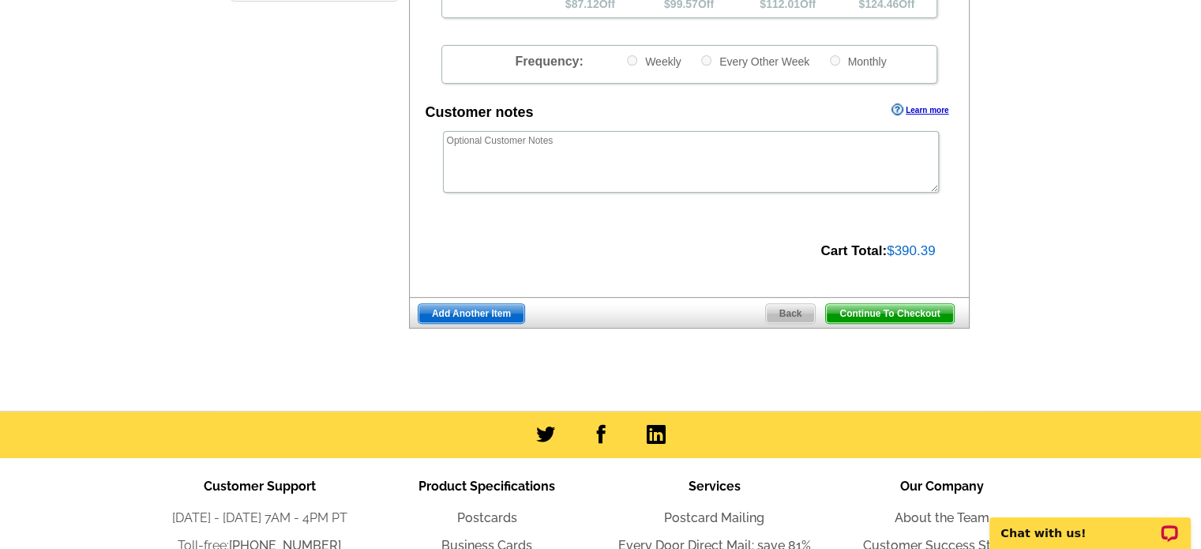
click at [905, 318] on span "Continue To Checkout" at bounding box center [889, 313] width 127 height 19
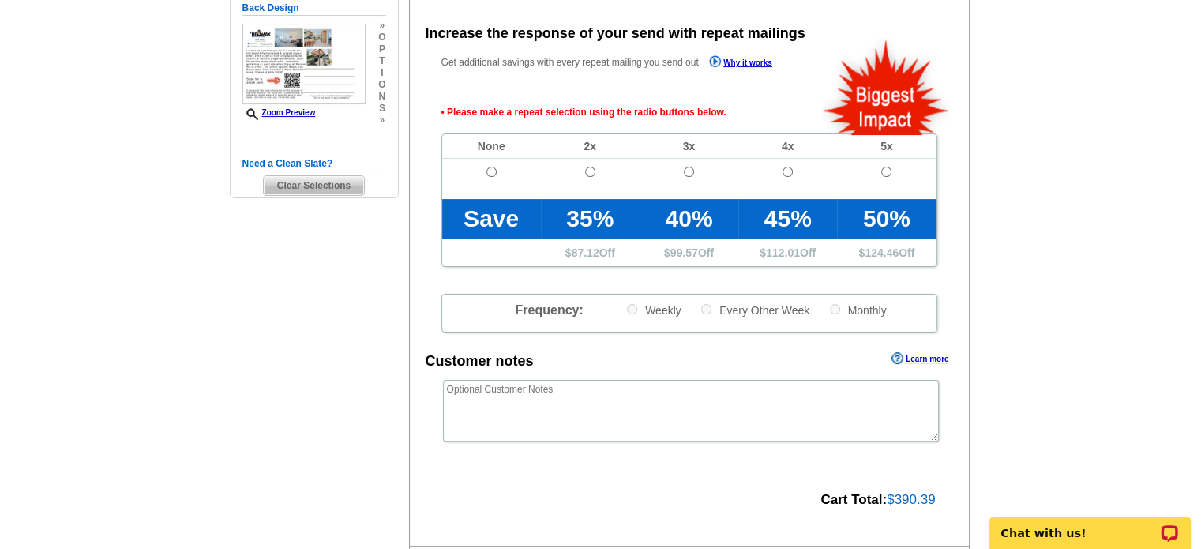
scroll to position [354, 0]
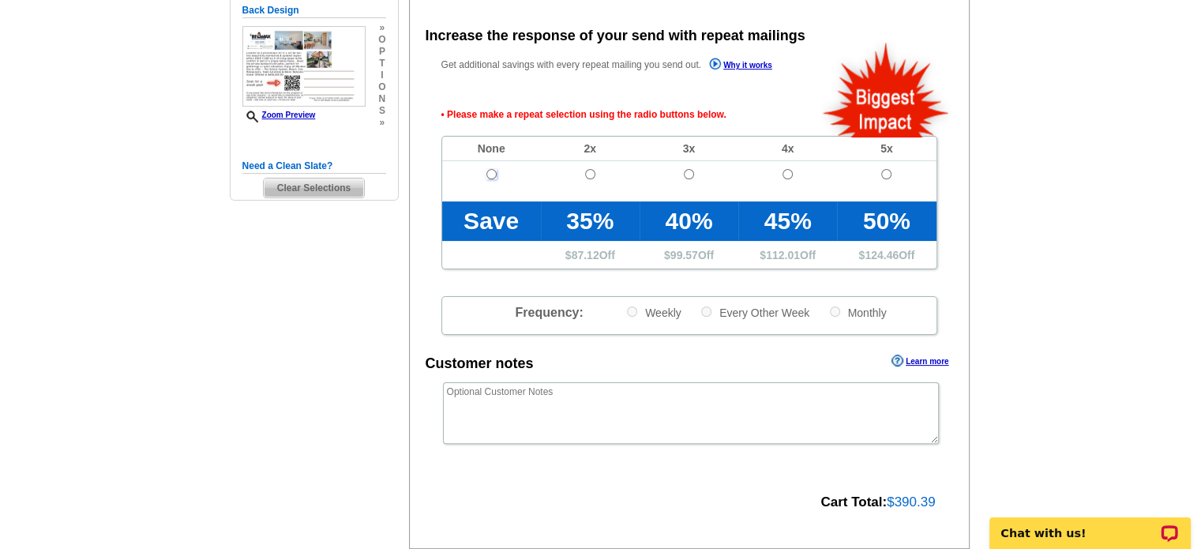
click at [490, 179] on input "radio" at bounding box center [491, 174] width 10 height 10
radio input "true"
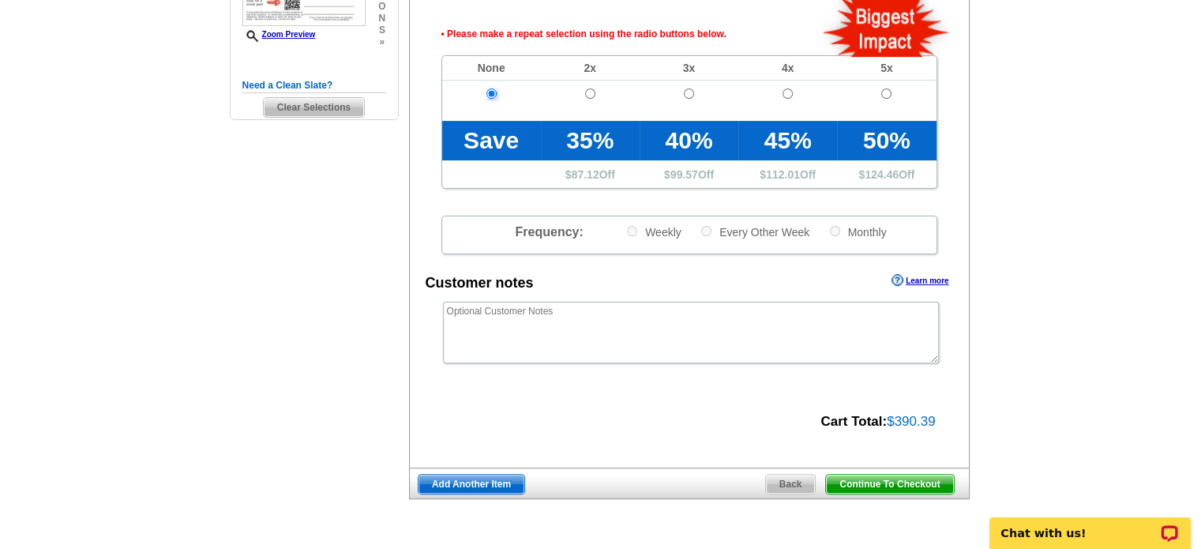
scroll to position [670, 0]
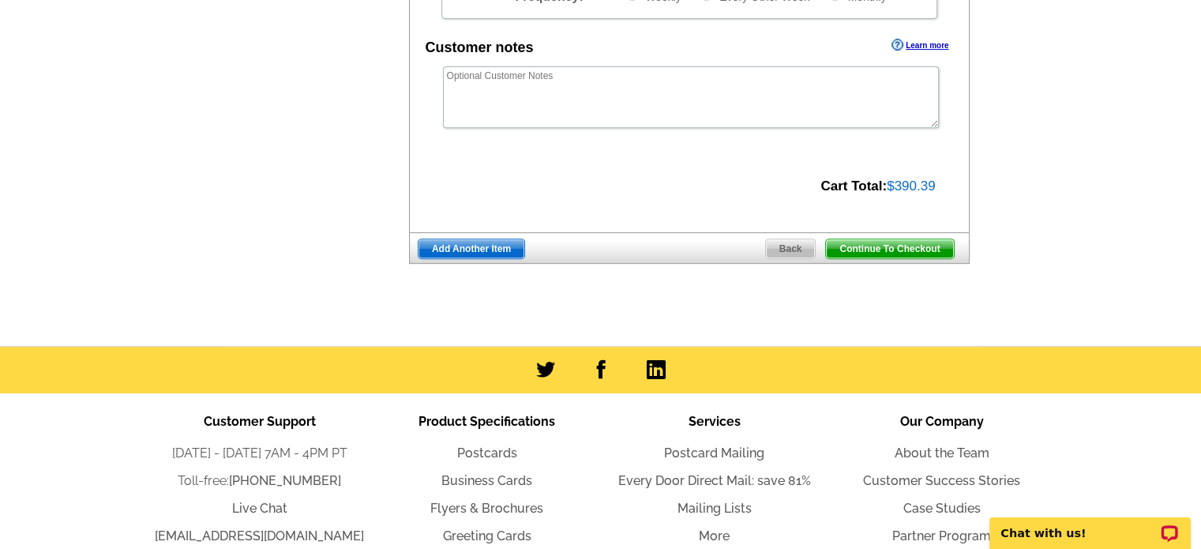
click at [908, 251] on span "Continue To Checkout" at bounding box center [889, 248] width 127 height 19
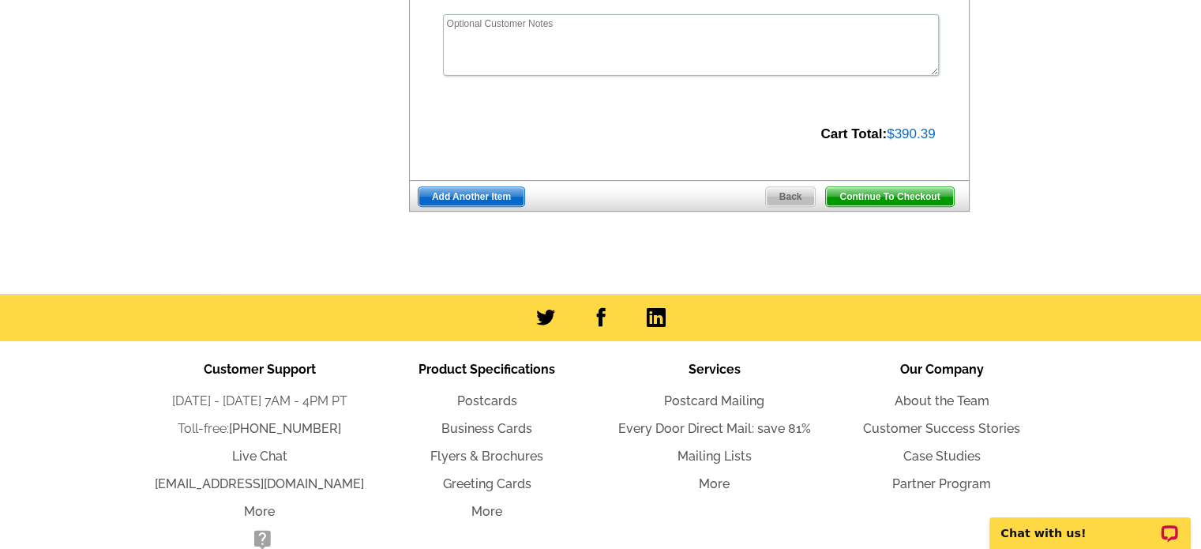
scroll to position [617, 0]
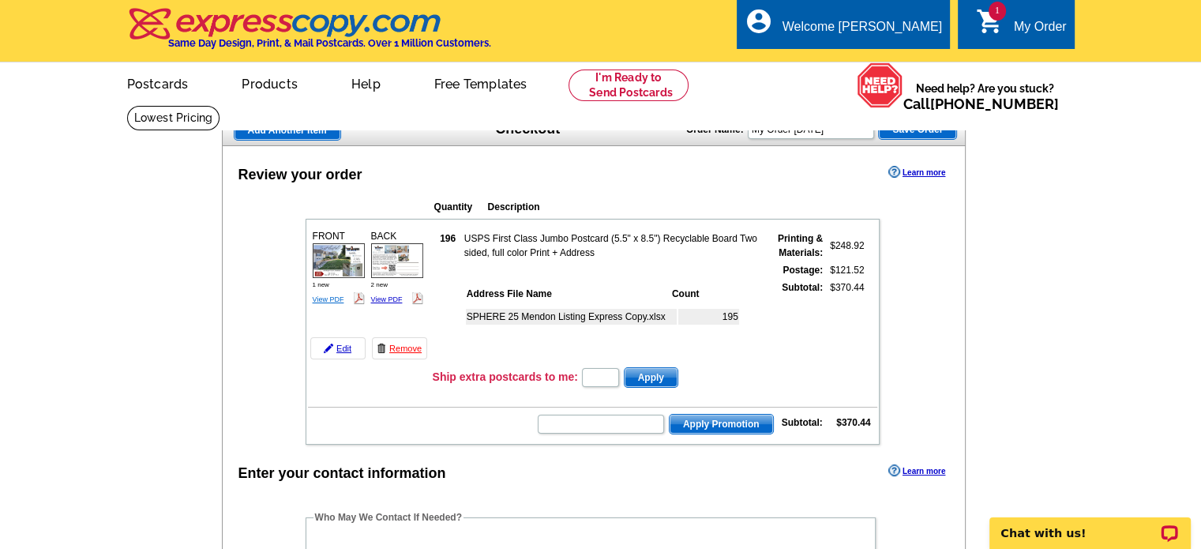
click at [329, 297] on link "View PDF" at bounding box center [329, 299] width 32 height 8
click at [376, 298] on link "View PDF" at bounding box center [387, 299] width 32 height 8
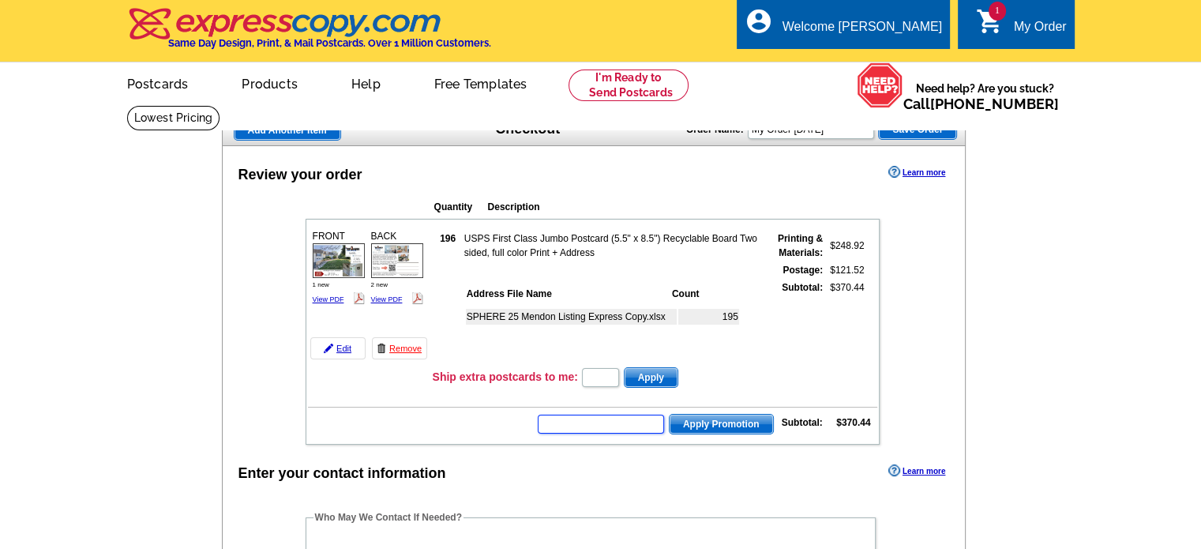
click at [577, 422] on input "text" at bounding box center [601, 424] width 126 height 19
paste input "E3025"
type input "E3025"
click at [734, 423] on span "Apply Promotion" at bounding box center [721, 424] width 103 height 19
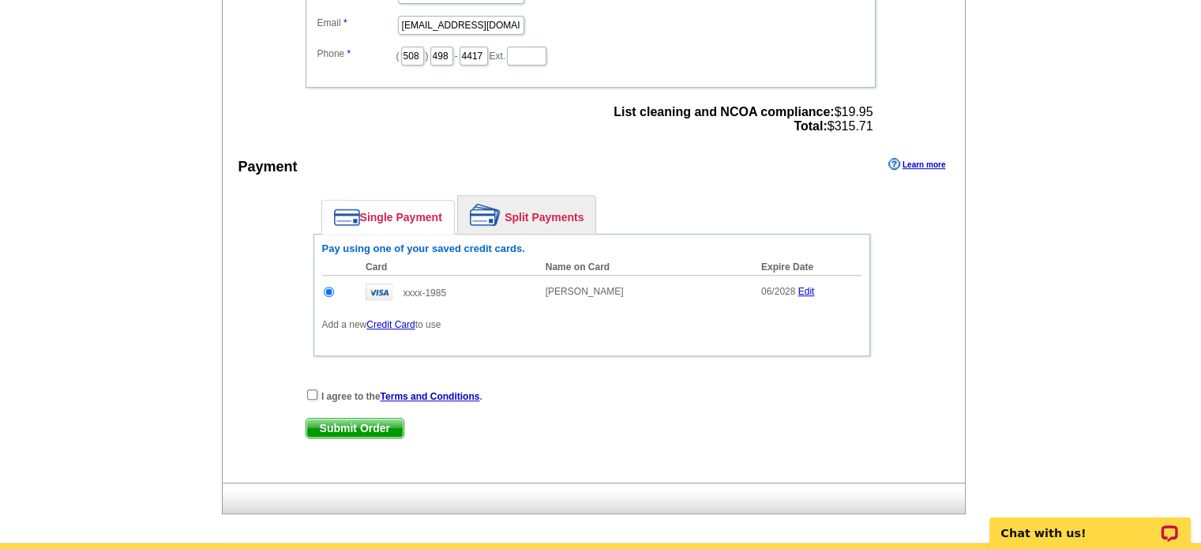
scroll to position [632, 0]
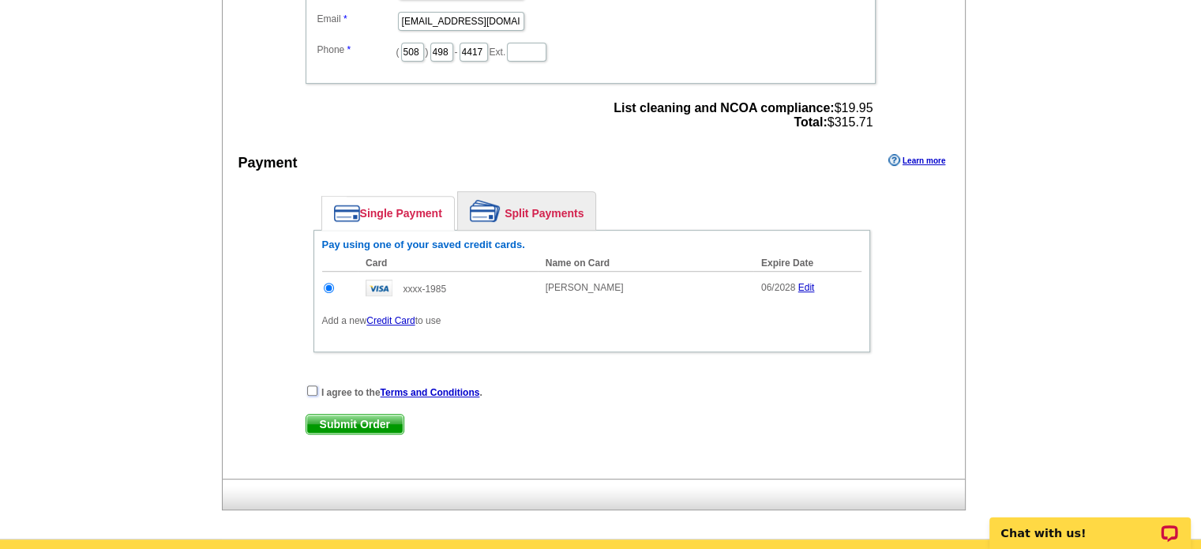
click at [307, 385] on input "checkbox" at bounding box center [312, 390] width 10 height 10
checkbox input "true"
click at [342, 421] on span "Submit Order" at bounding box center [354, 424] width 97 height 19
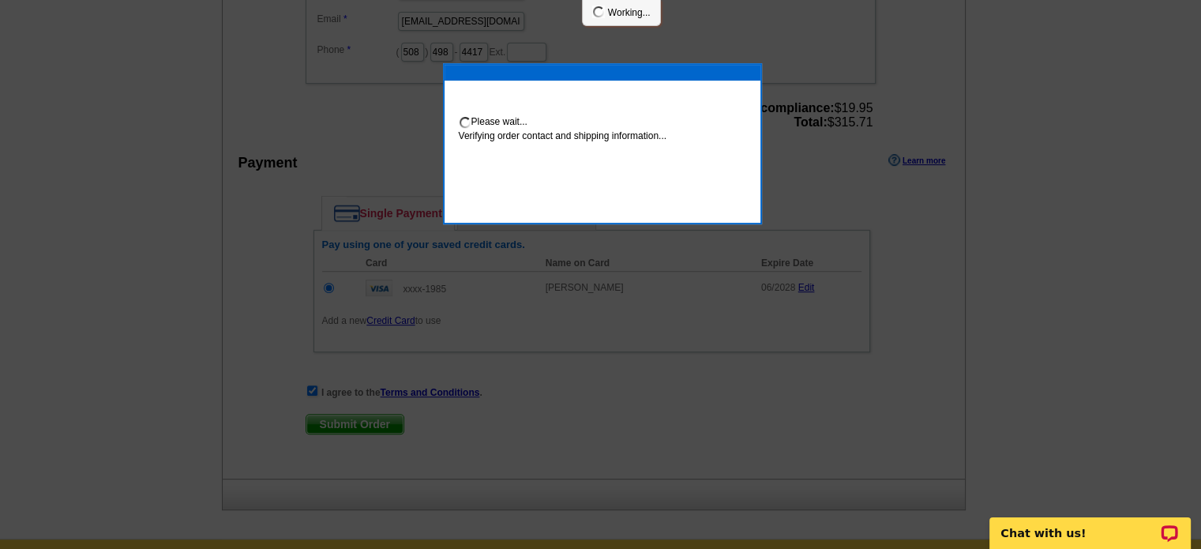
scroll to position [625, 0]
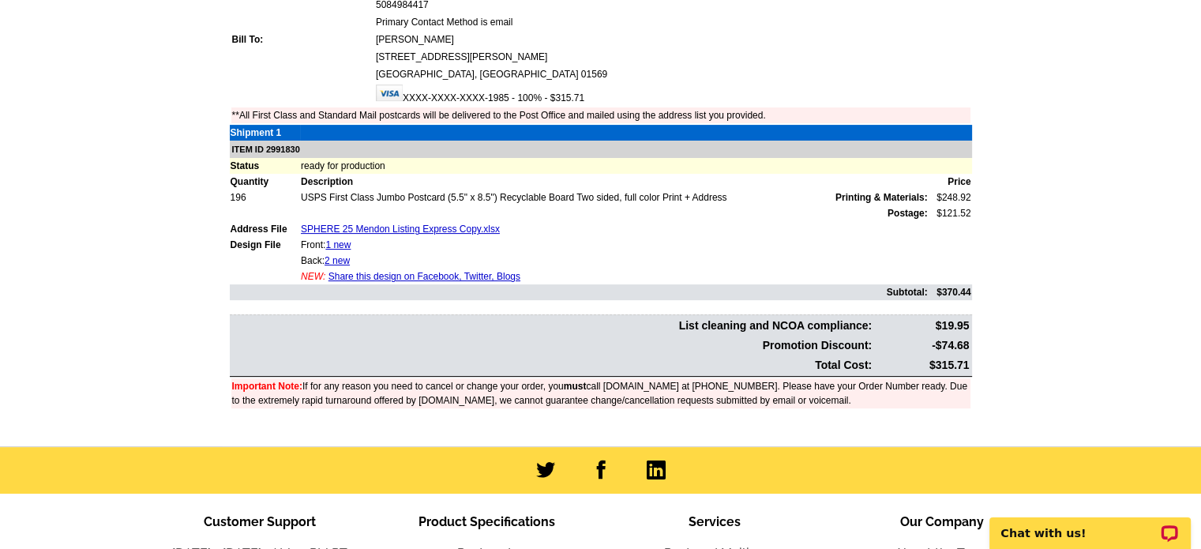
scroll to position [395, 0]
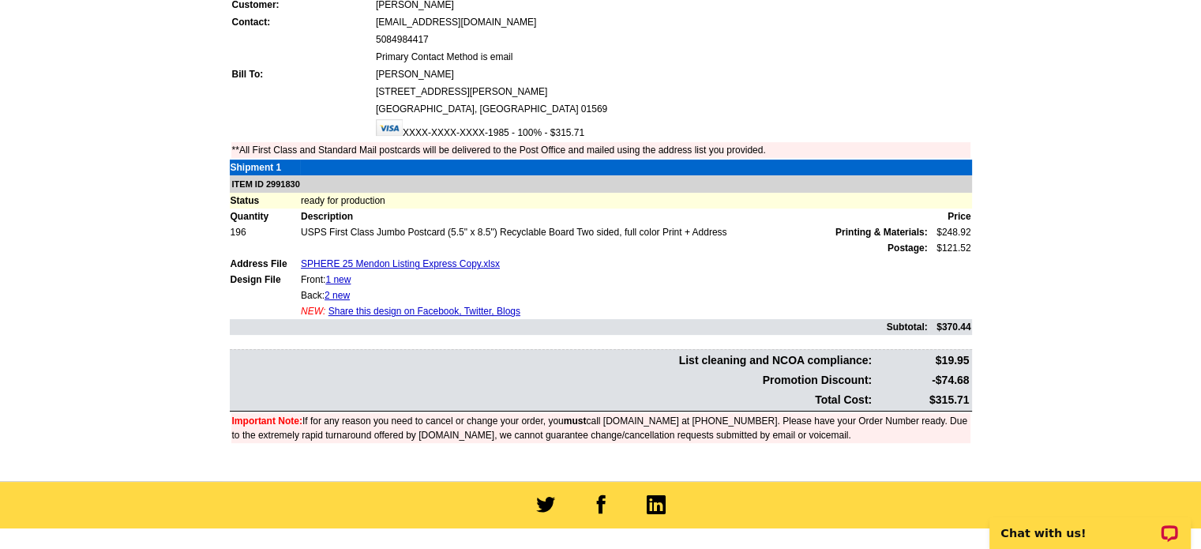
click at [341, 306] on link "Share this design on Facebook, Twitter, Blogs" at bounding box center [424, 311] width 192 height 11
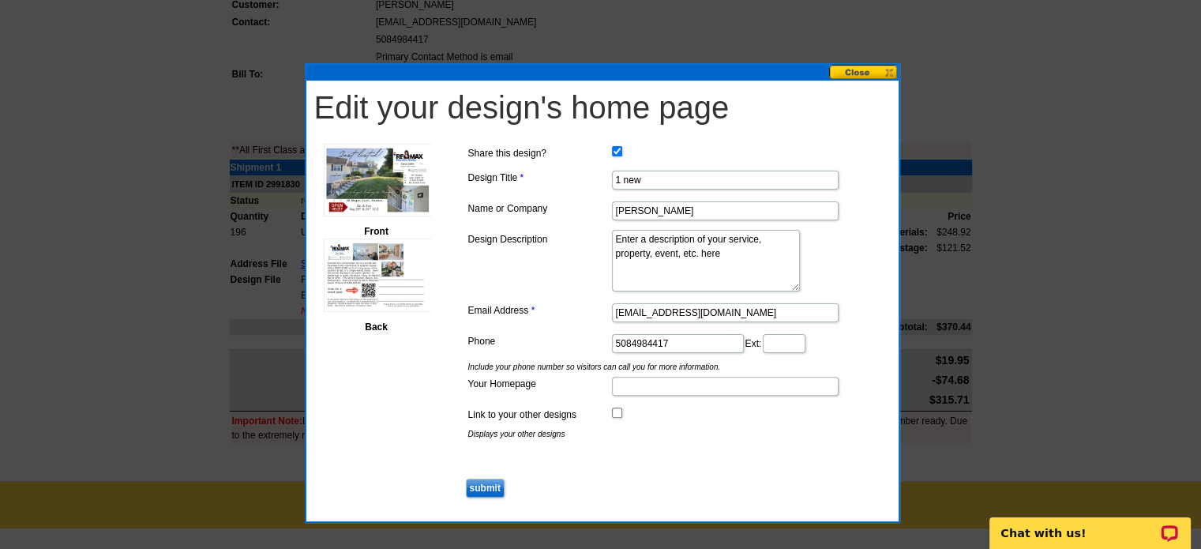
click at [858, 73] on button at bounding box center [863, 72] width 69 height 15
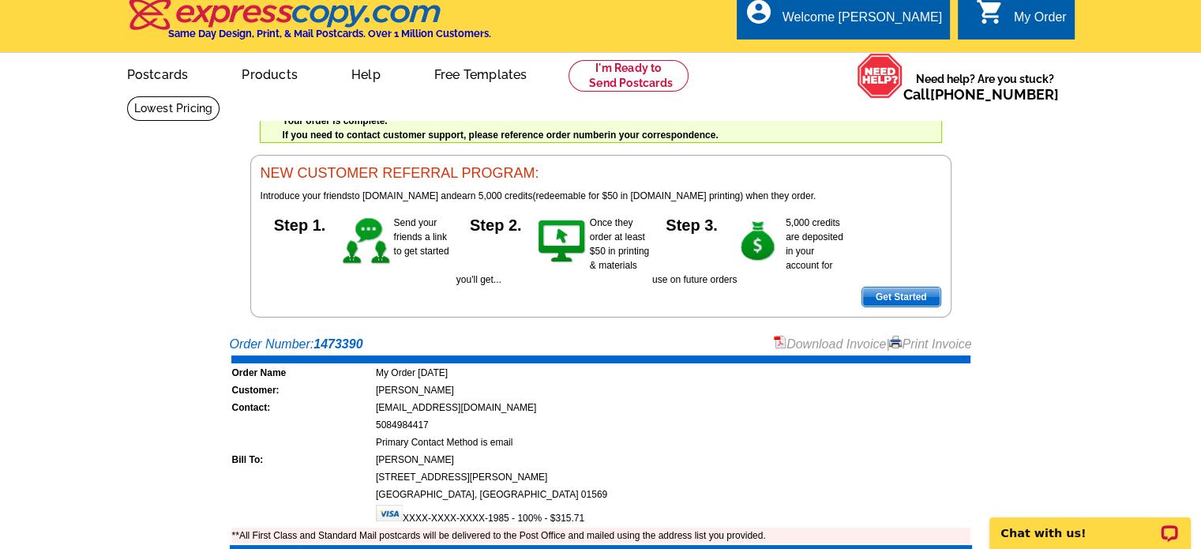
scroll to position [0, 0]
